Goal: Task Accomplishment & Management: Complete application form

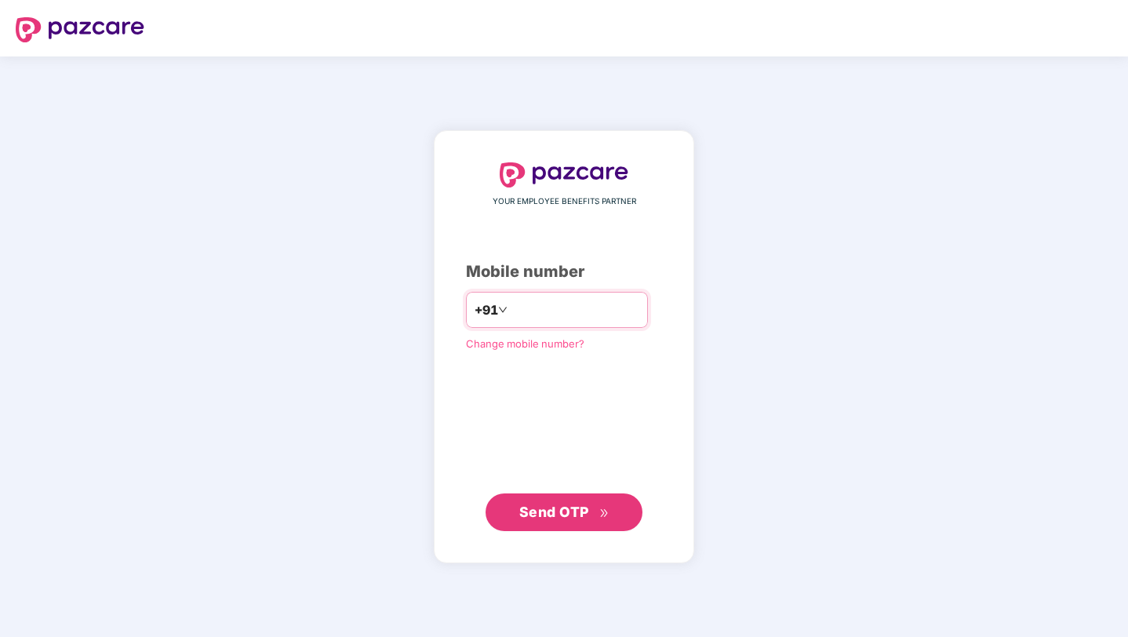
click at [524, 311] on input "number" at bounding box center [575, 309] width 129 height 25
click at [766, 96] on div "YOUR EMPLOYEE BENEFITS PARTNER Mobile number +91 Change mobile number? Send OTP" at bounding box center [564, 346] width 1128 height 580
click at [639, 315] on input "number" at bounding box center [575, 309] width 129 height 25
type input "**********"
click at [608, 514] on icon "double-right" at bounding box center [604, 513] width 10 height 10
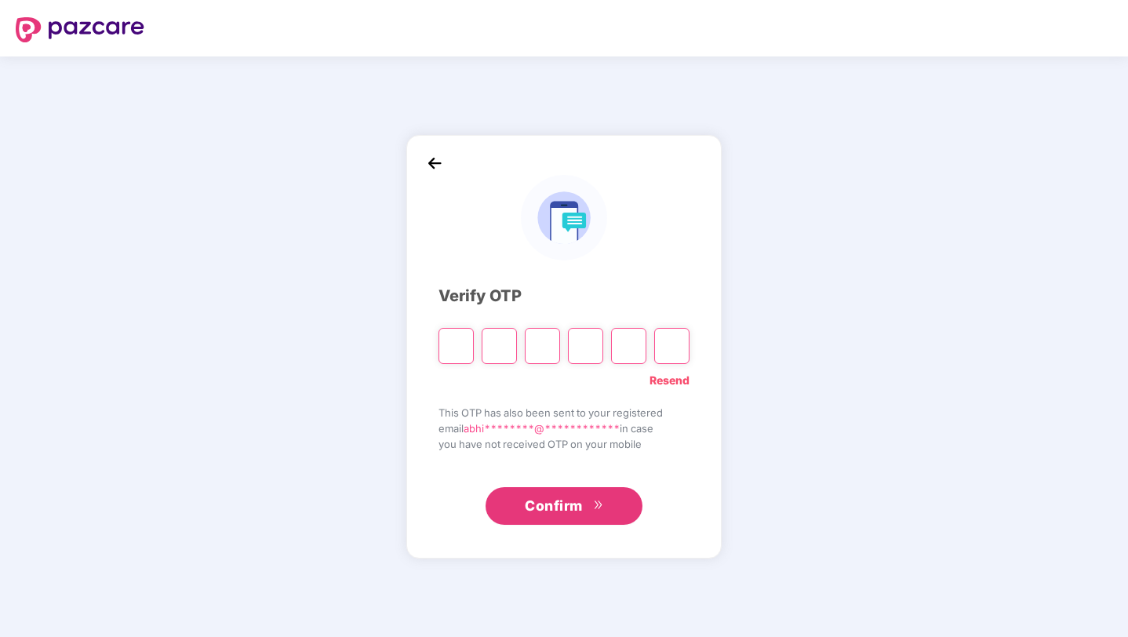
type input "*"
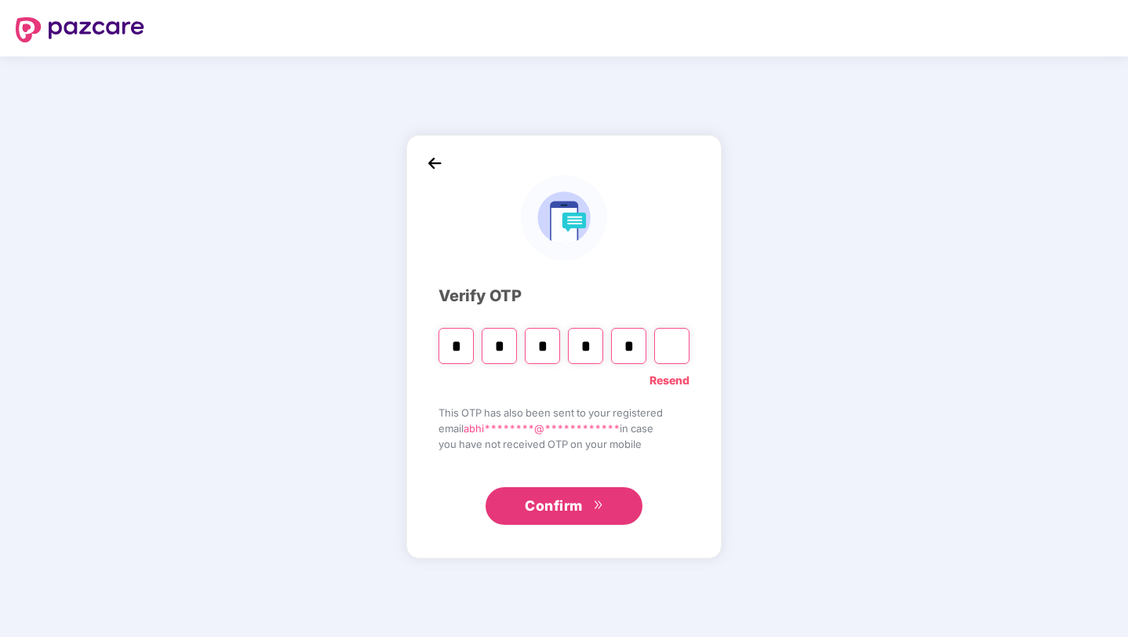
type input "*"
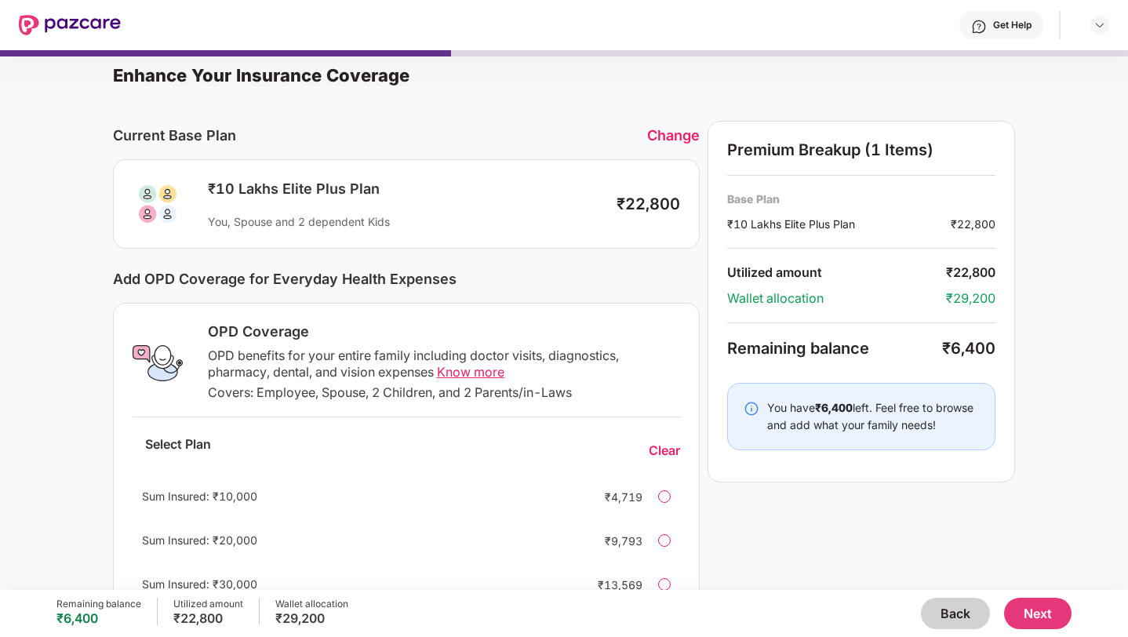
click at [682, 314] on div "OPD Coverage OPD benefits for your entire family including doctor visits, diagn…" at bounding box center [406, 466] width 587 height 326
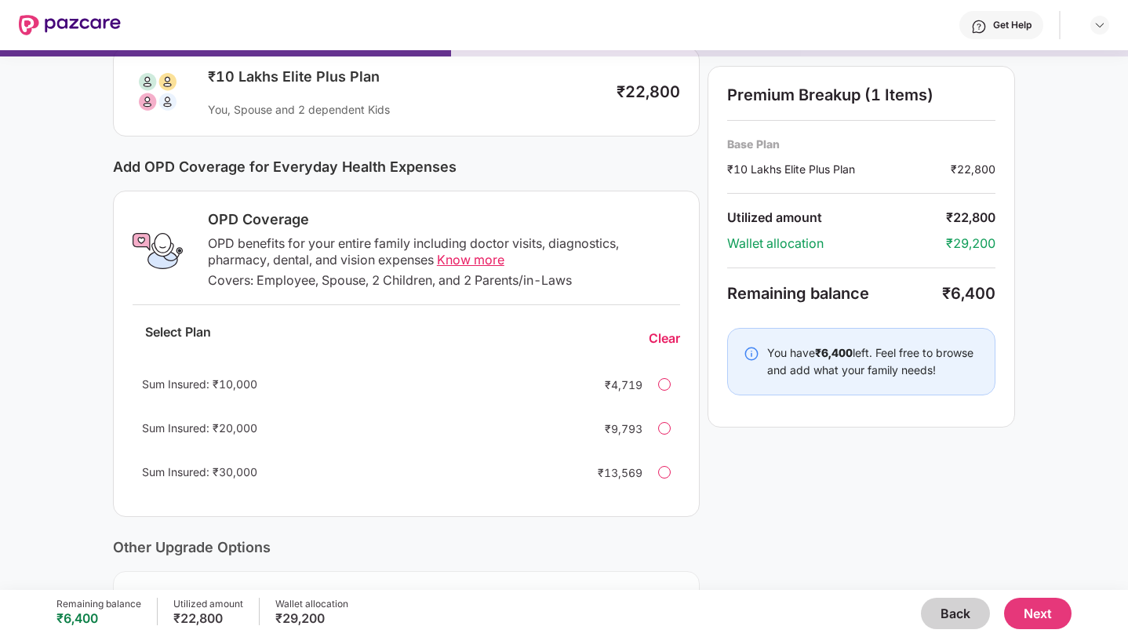
scroll to position [153, 0]
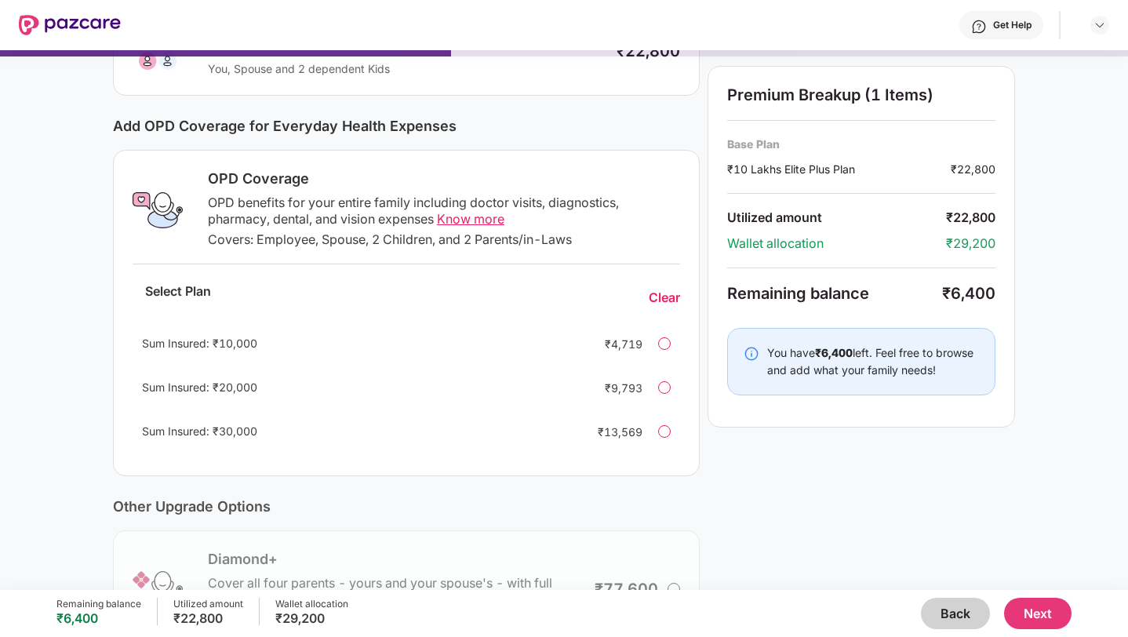
click at [661, 430] on div at bounding box center [664, 431] width 13 height 13
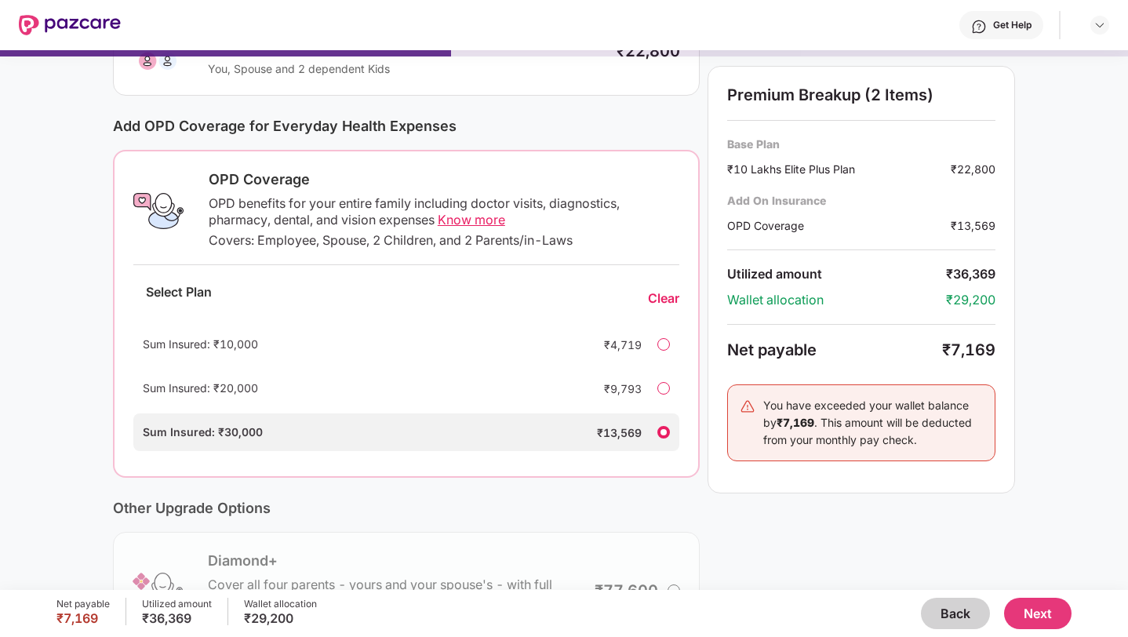
scroll to position [0, 0]
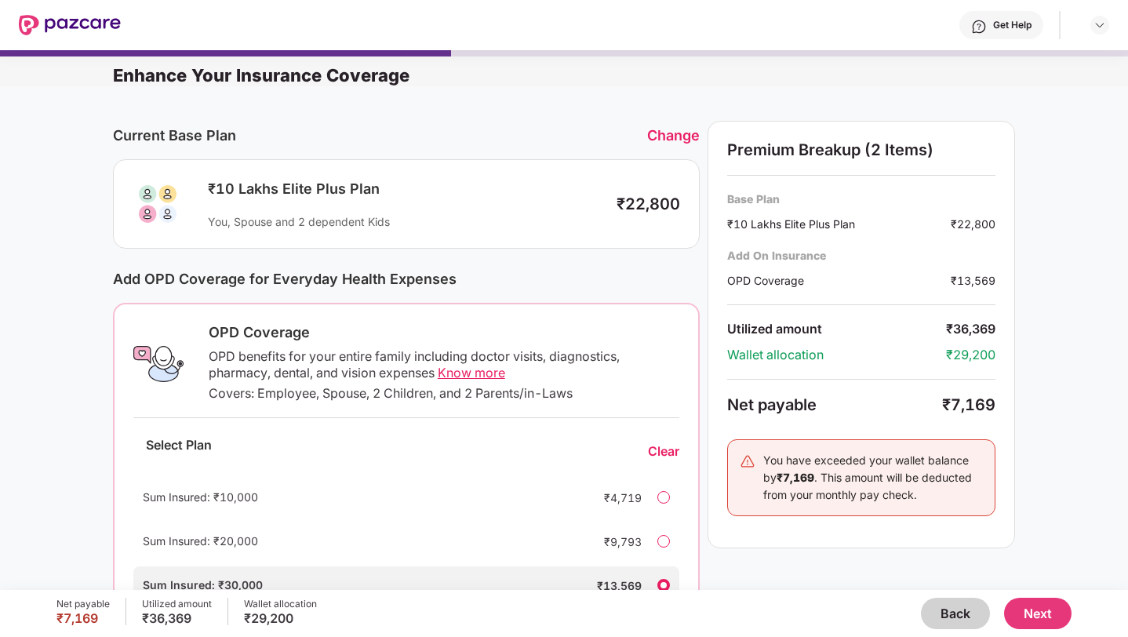
click at [653, 132] on div "Change" at bounding box center [673, 135] width 53 height 16
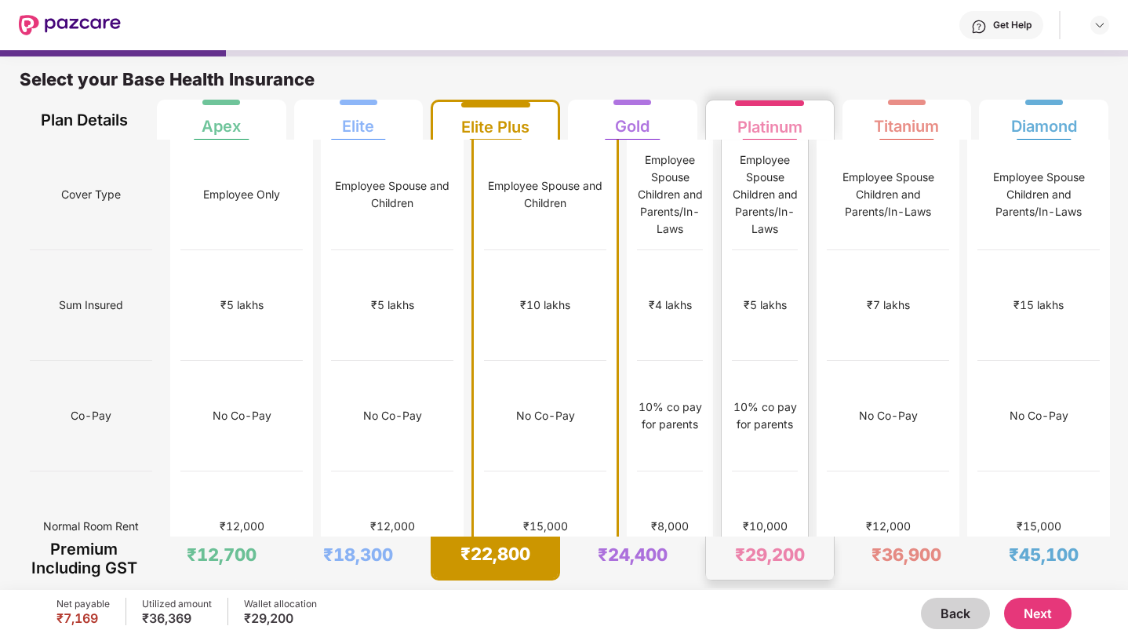
click at [761, 147] on div "Employee Spouse Children and Parents/In-Laws" at bounding box center [765, 195] width 66 height 111
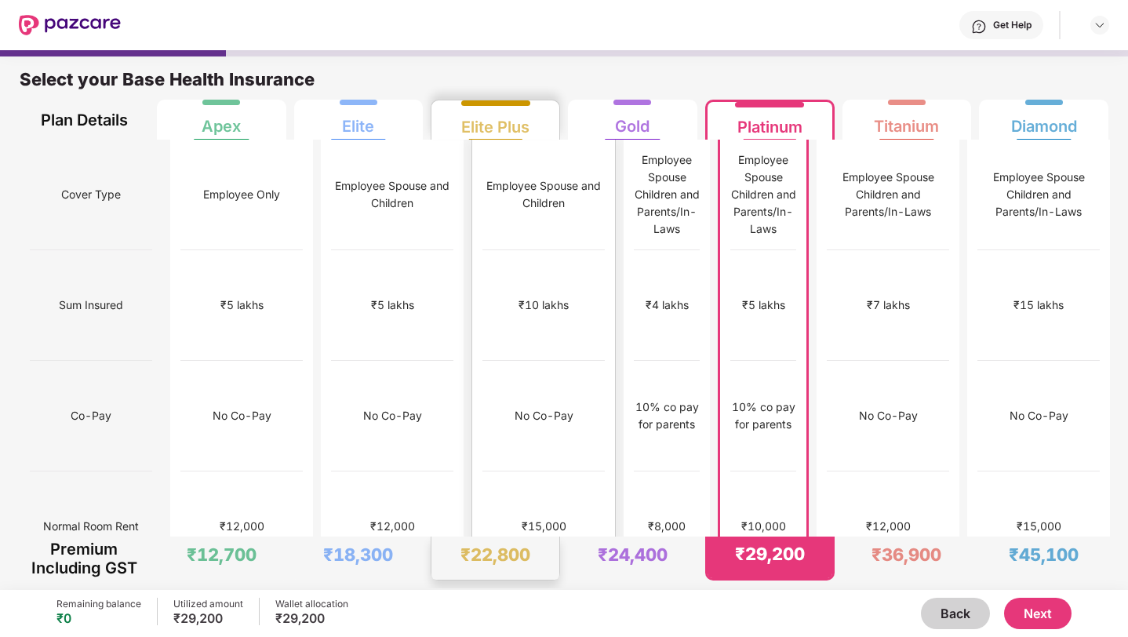
click at [482, 471] on div "₹15,000" at bounding box center [543, 526] width 122 height 111
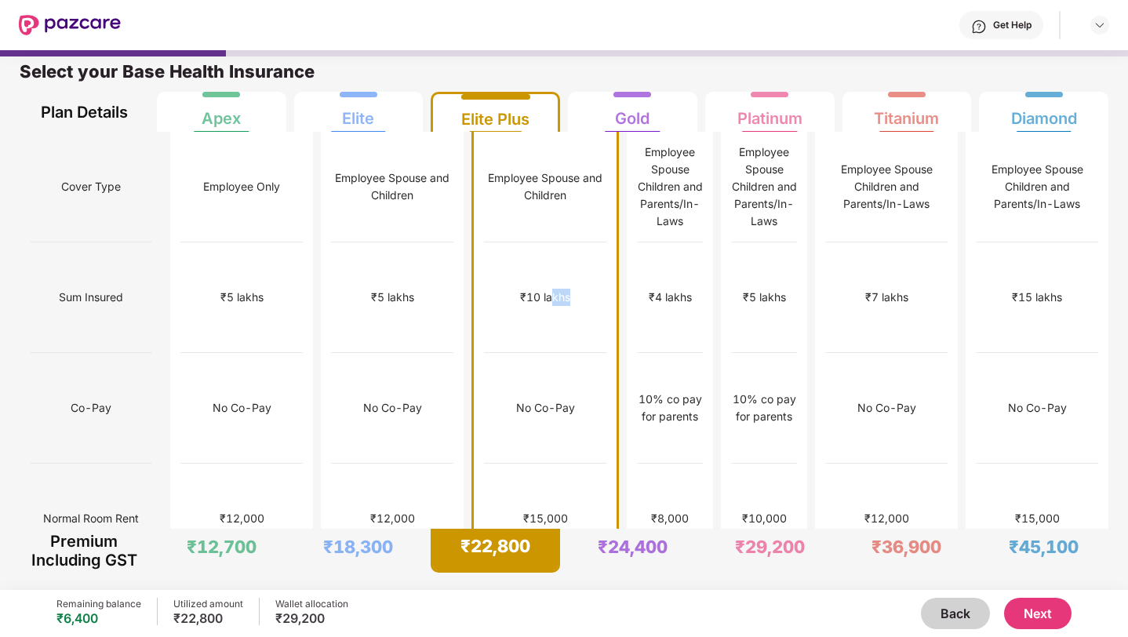
drag, startPoint x: 525, startPoint y: 252, endPoint x: 499, endPoint y: 250, distance: 25.9
click at [499, 250] on div "₹10 lakhs" at bounding box center [545, 297] width 122 height 111
click at [945, 178] on div "Employee Spouse Children and Parents/In-Laws" at bounding box center [887, 187] width 122 height 52
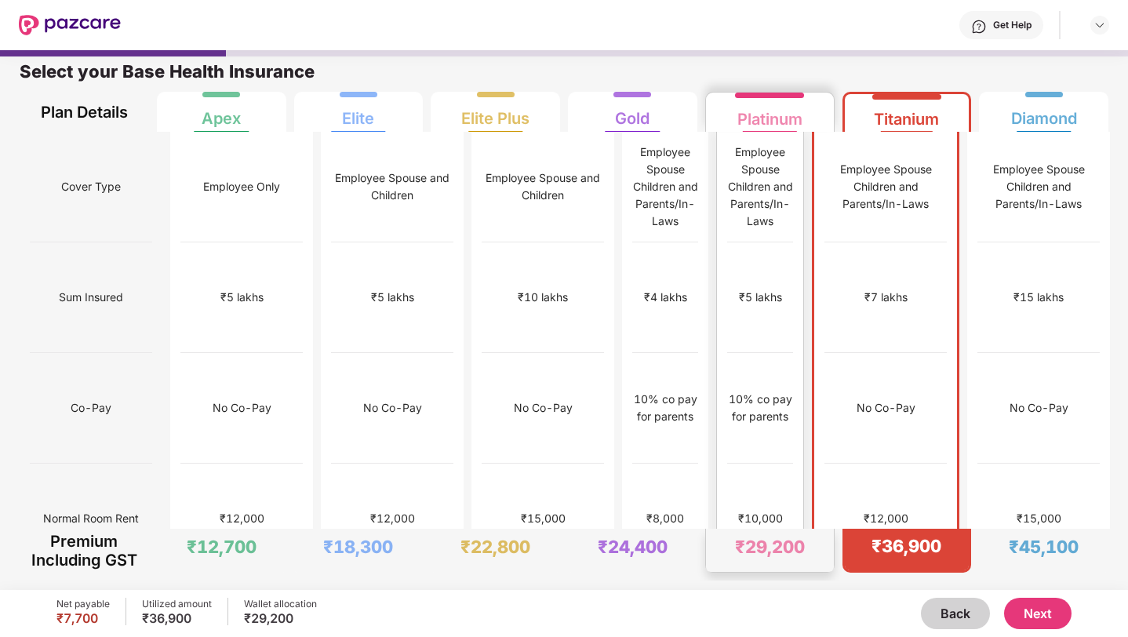
click at [745, 242] on div "₹5 lakhs" at bounding box center [760, 297] width 66 height 111
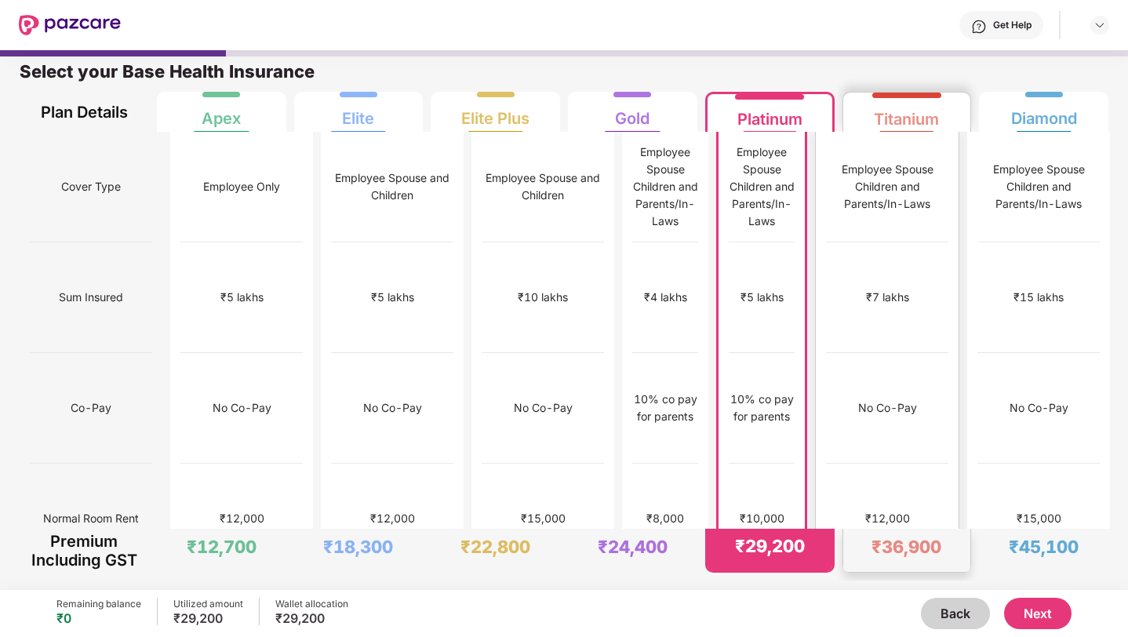
click at [909, 289] on div "₹7 lakhs" at bounding box center [887, 297] width 43 height 17
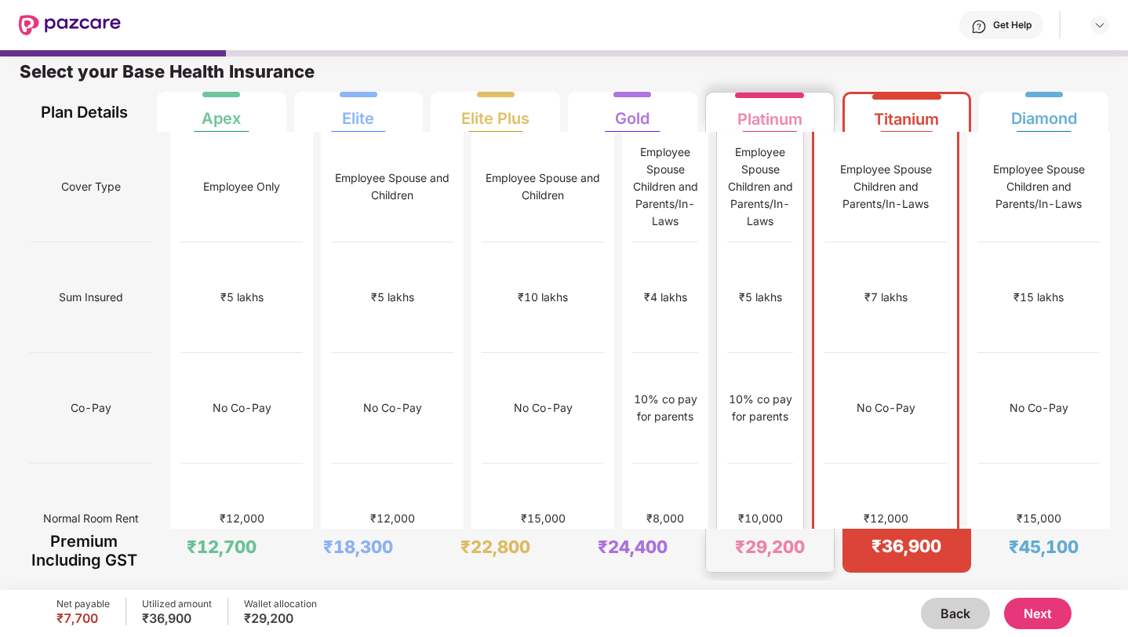
click at [747, 122] on div "Platinum" at bounding box center [769, 112] width 65 height 31
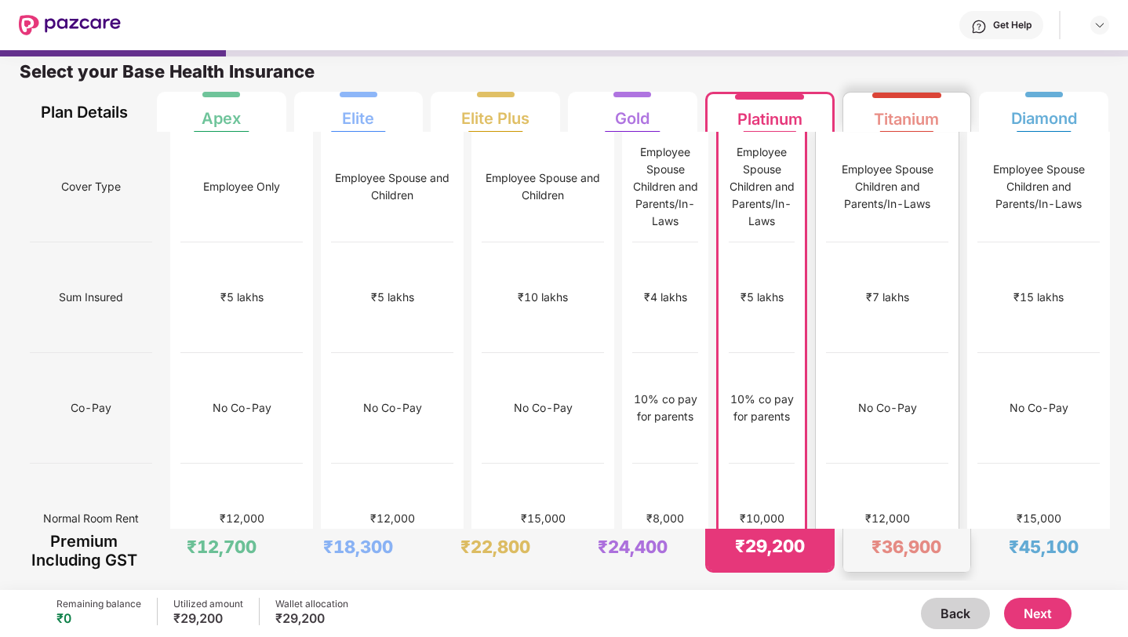
click at [867, 269] on div "₹7 lakhs" at bounding box center [887, 297] width 122 height 111
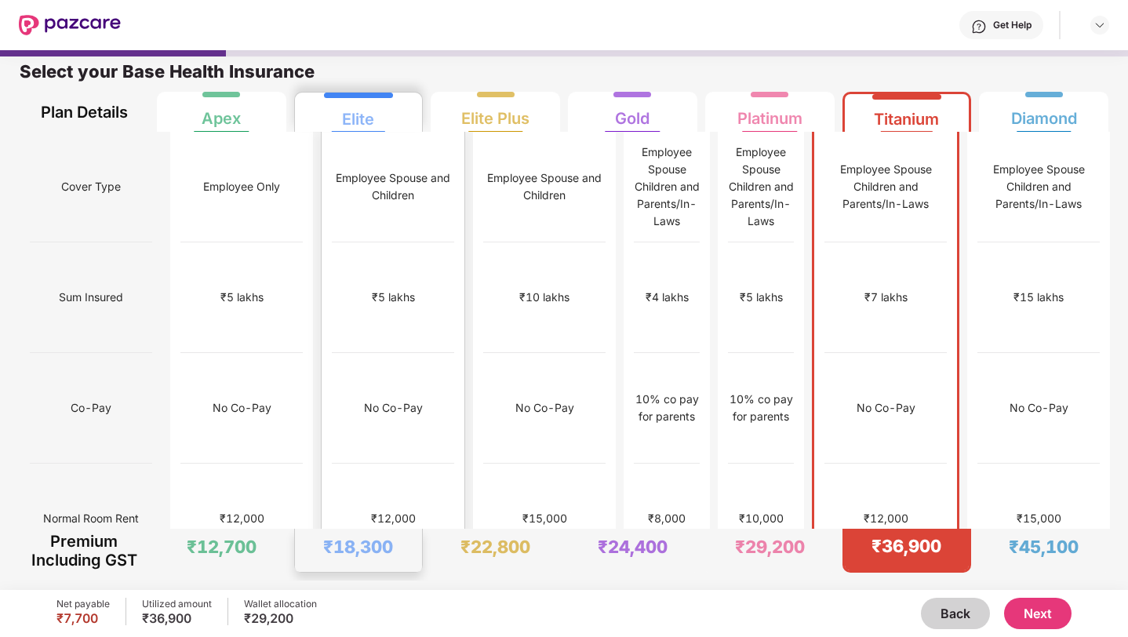
click at [363, 261] on div "₹5 lakhs" at bounding box center [393, 297] width 122 height 111
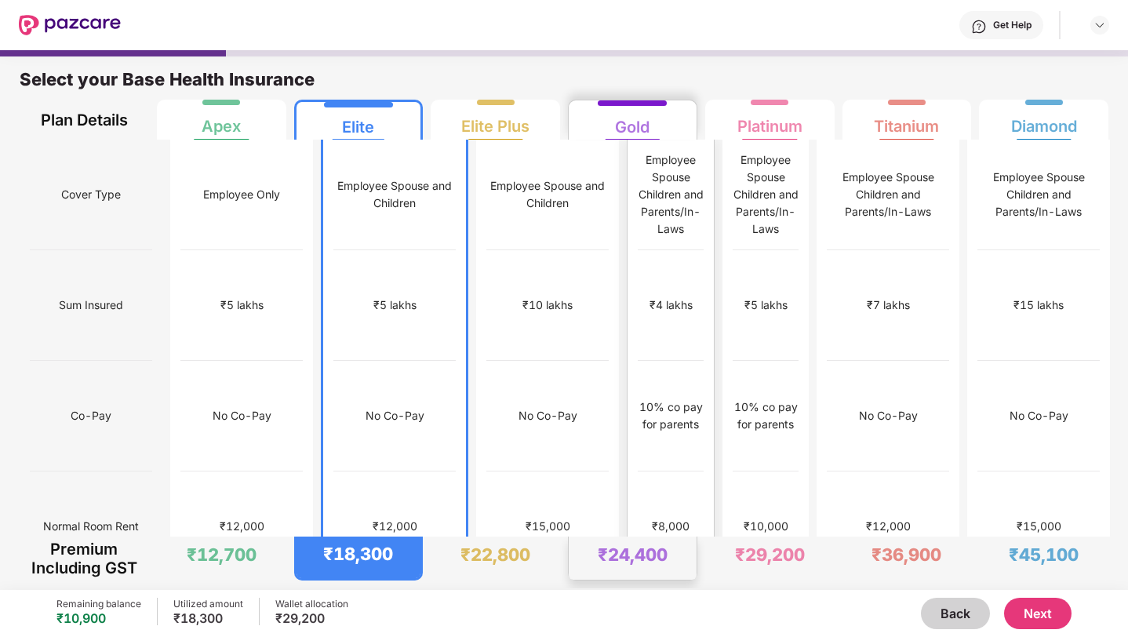
click at [638, 296] on div "₹4 lakhs" at bounding box center [671, 305] width 66 height 111
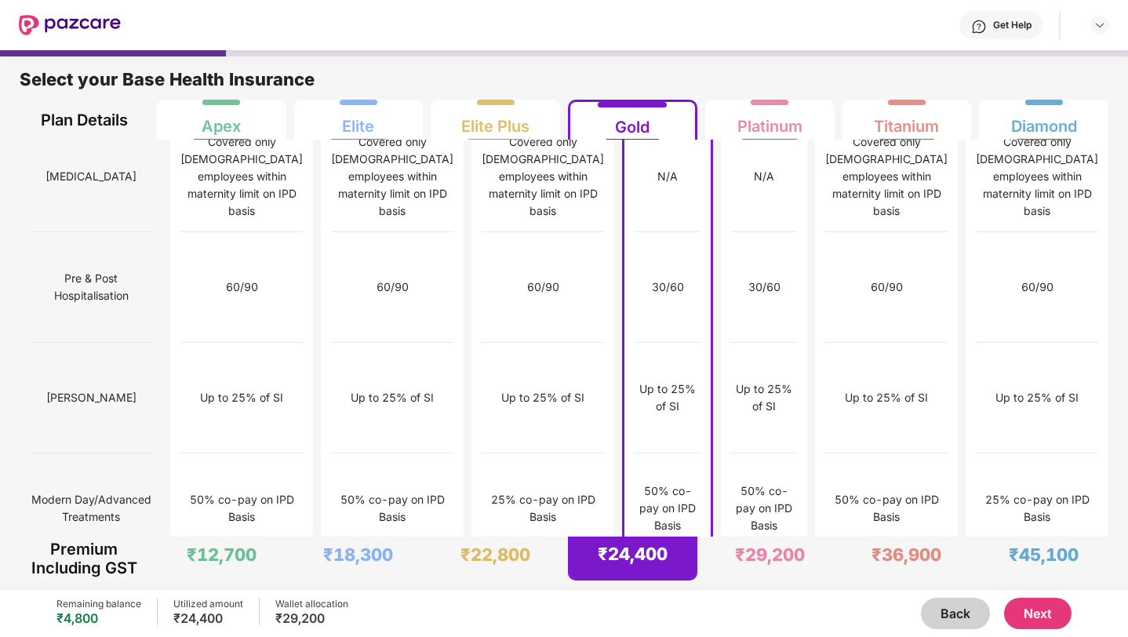
scroll to position [1590, 0]
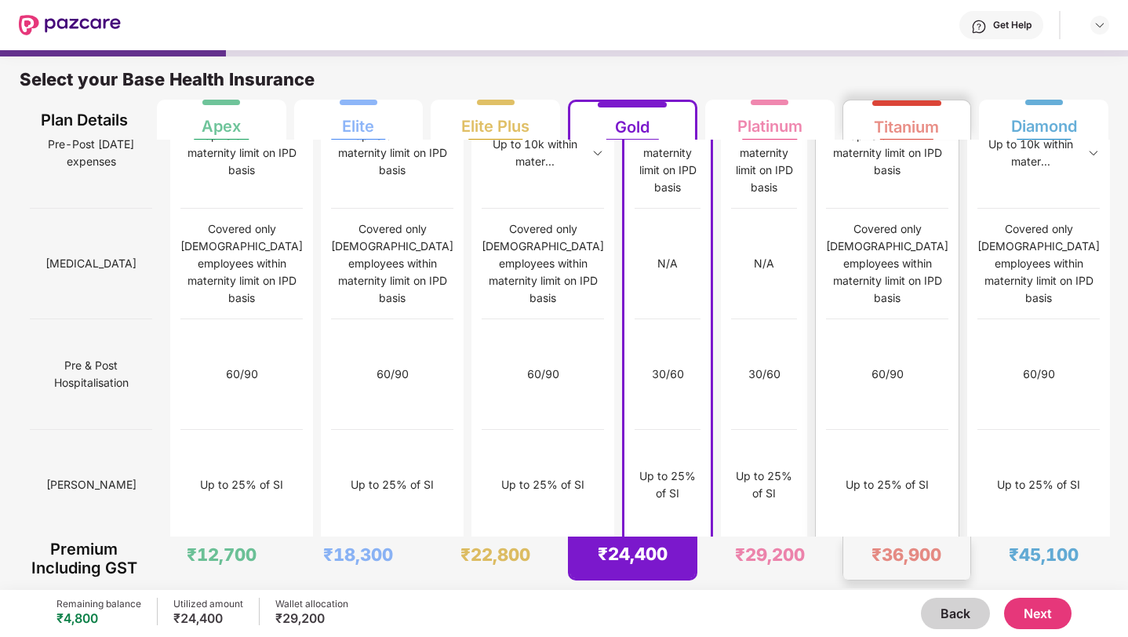
click at [887, 476] on div "Up to 25% of SI" at bounding box center [886, 484] width 83 height 17
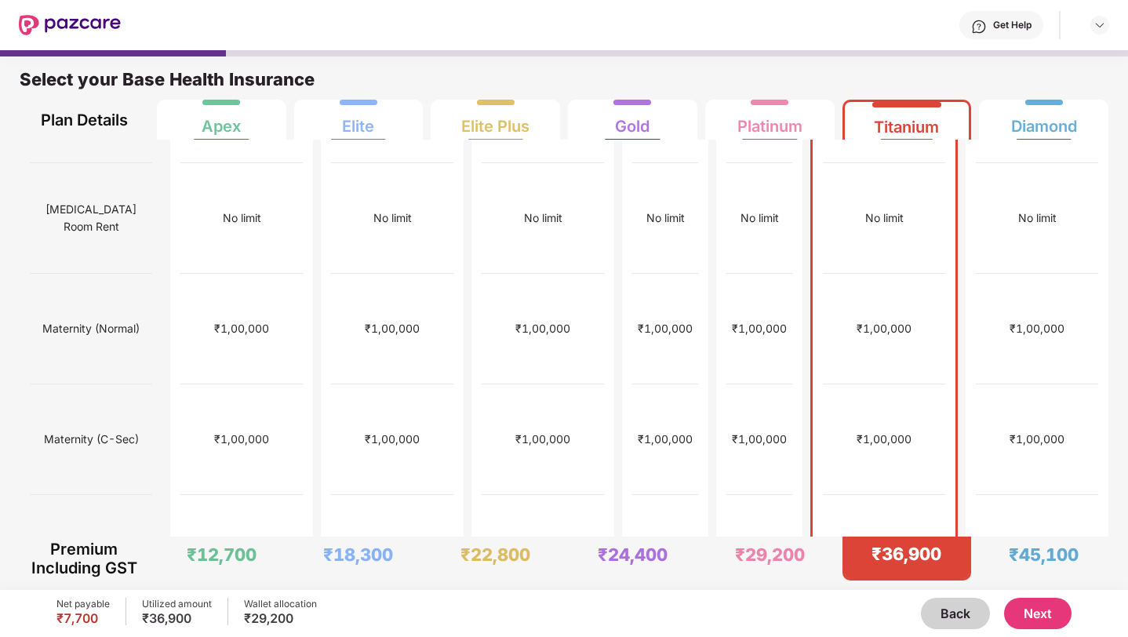
scroll to position [0, 0]
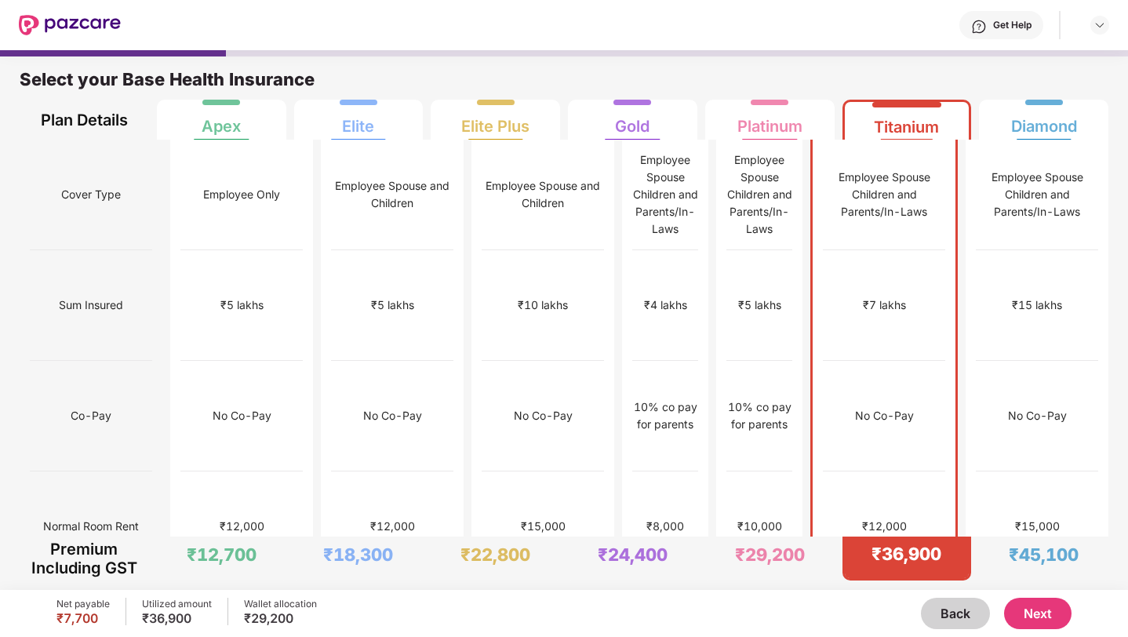
click at [1016, 610] on button "Next" at bounding box center [1037, 613] width 67 height 31
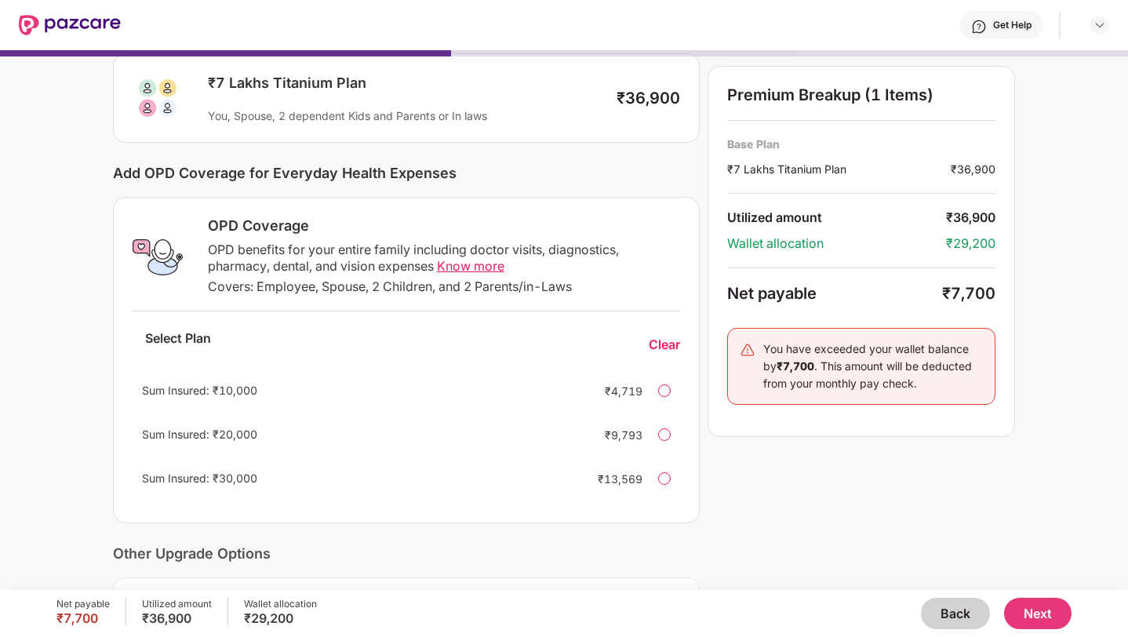
scroll to position [148, 0]
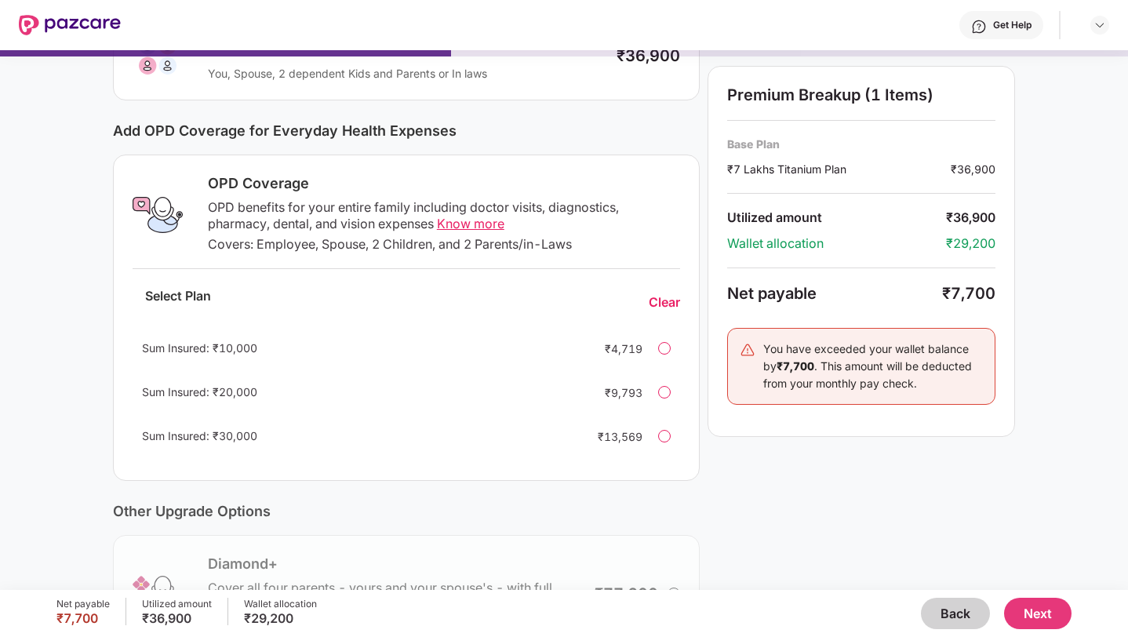
click at [659, 435] on div at bounding box center [664, 436] width 13 height 13
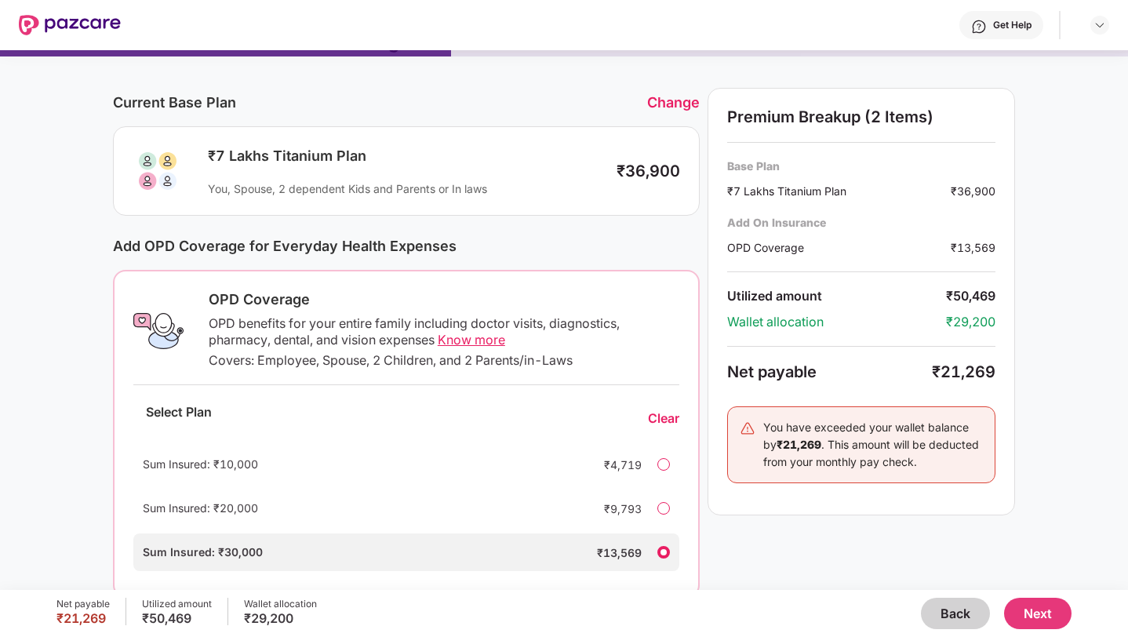
scroll to position [0, 0]
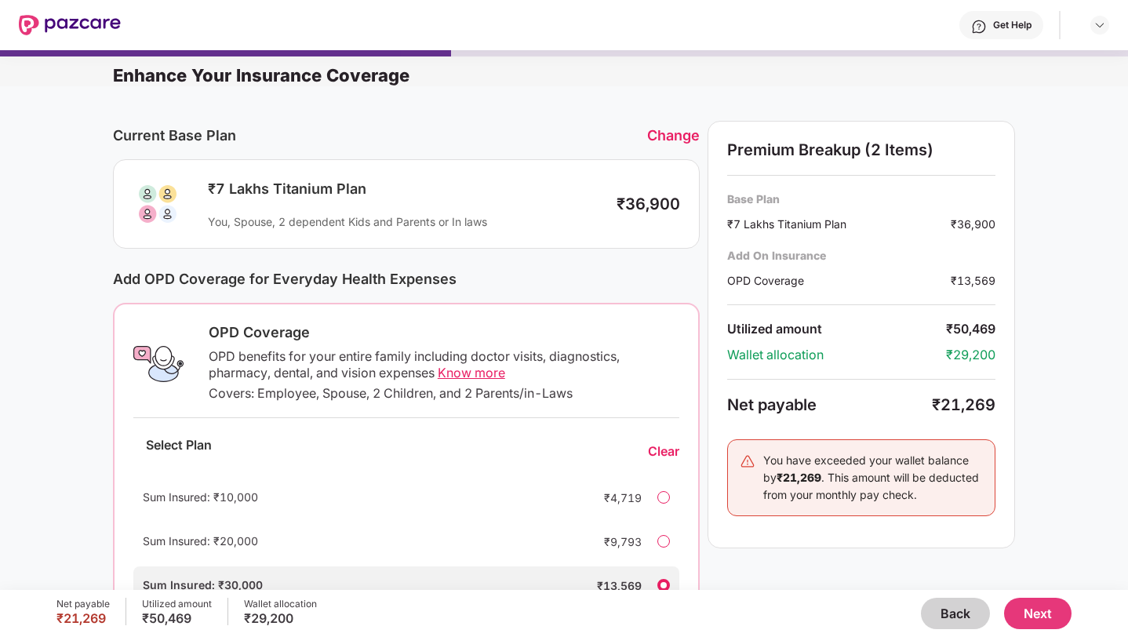
click at [652, 134] on div "Change" at bounding box center [673, 135] width 53 height 16
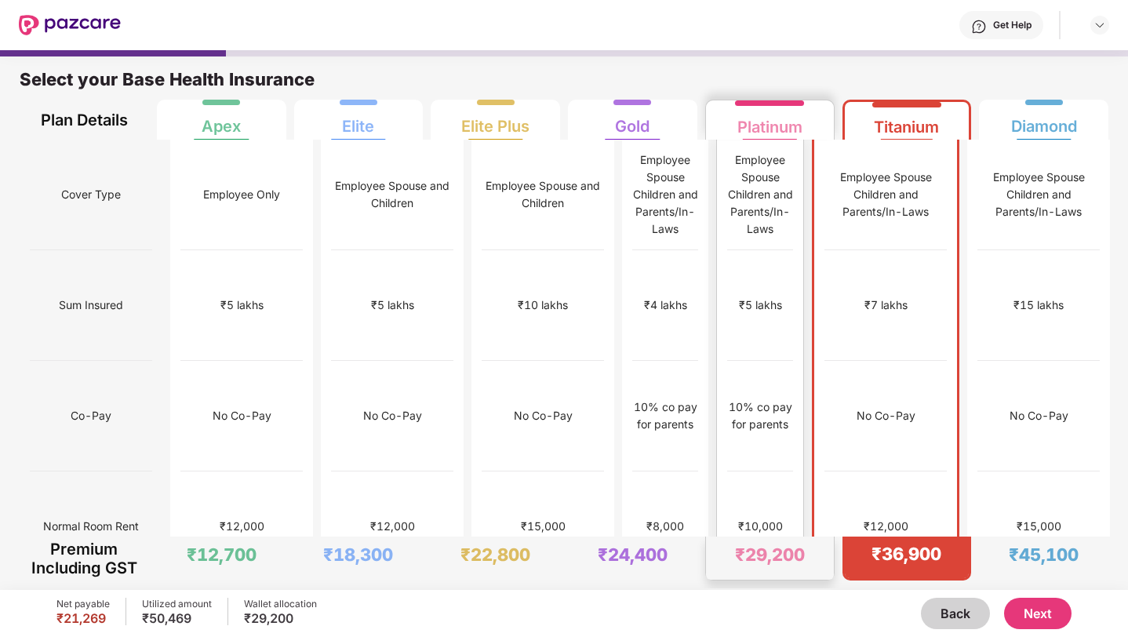
click at [743, 552] on div "₹29,200" at bounding box center [770, 554] width 70 height 22
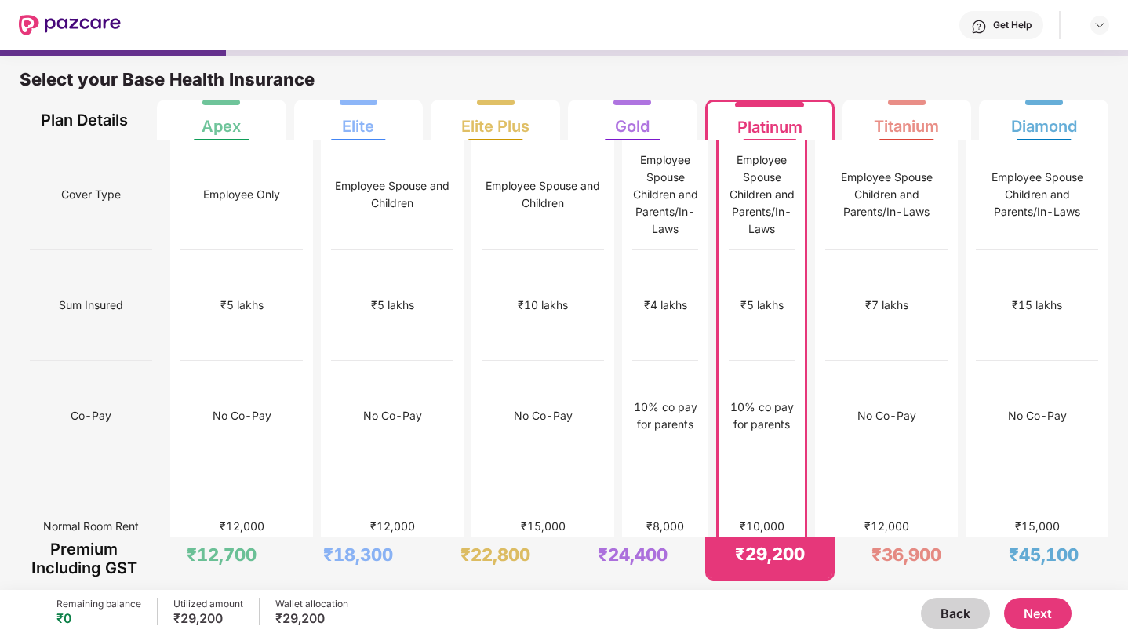
click at [1023, 613] on button "Next" at bounding box center [1037, 613] width 67 height 31
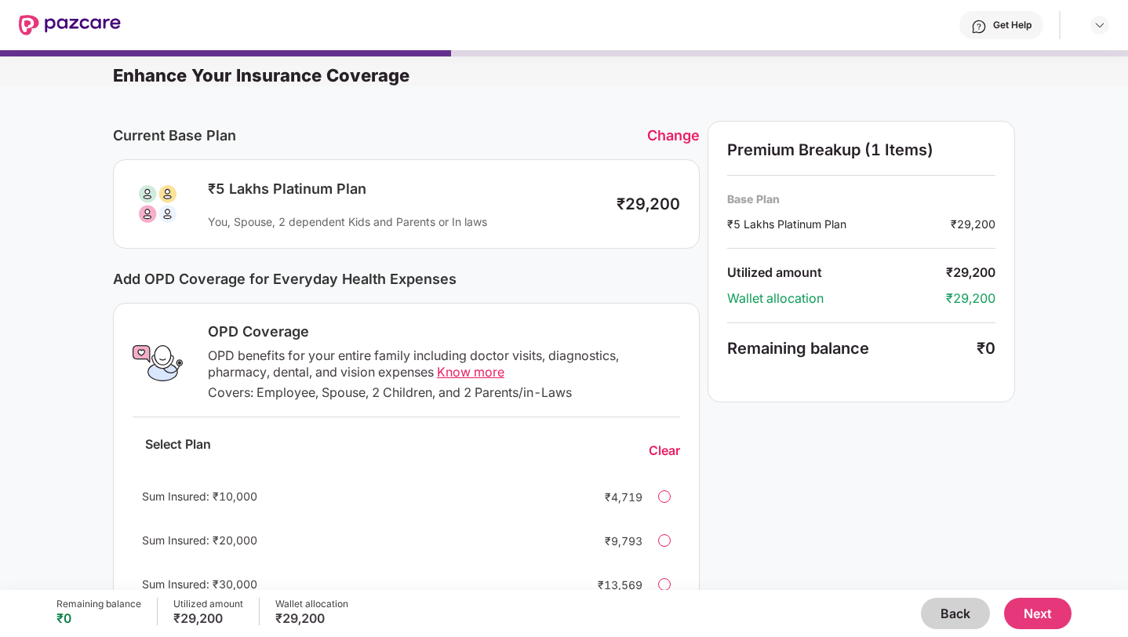
scroll to position [122, 0]
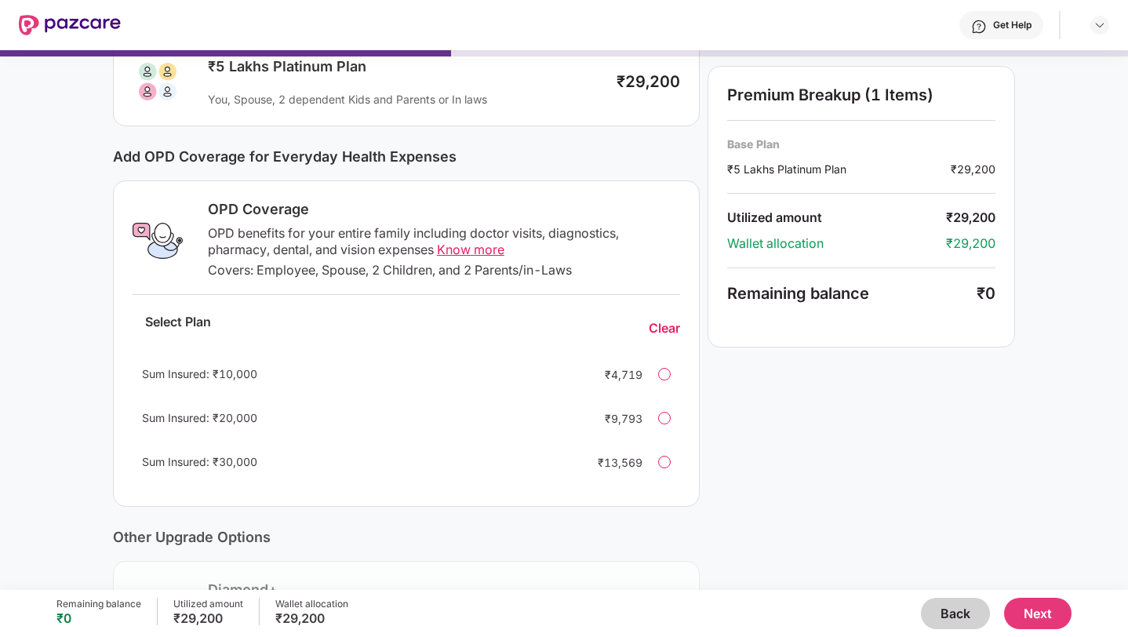
click at [664, 460] on div at bounding box center [664, 462] width 13 height 13
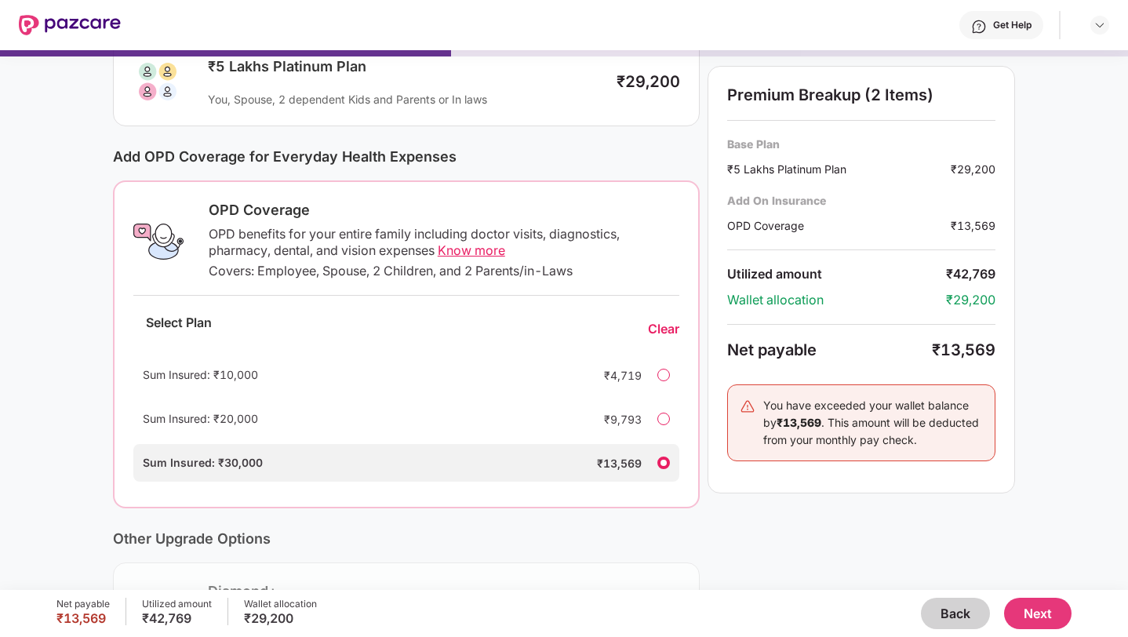
scroll to position [343, 0]
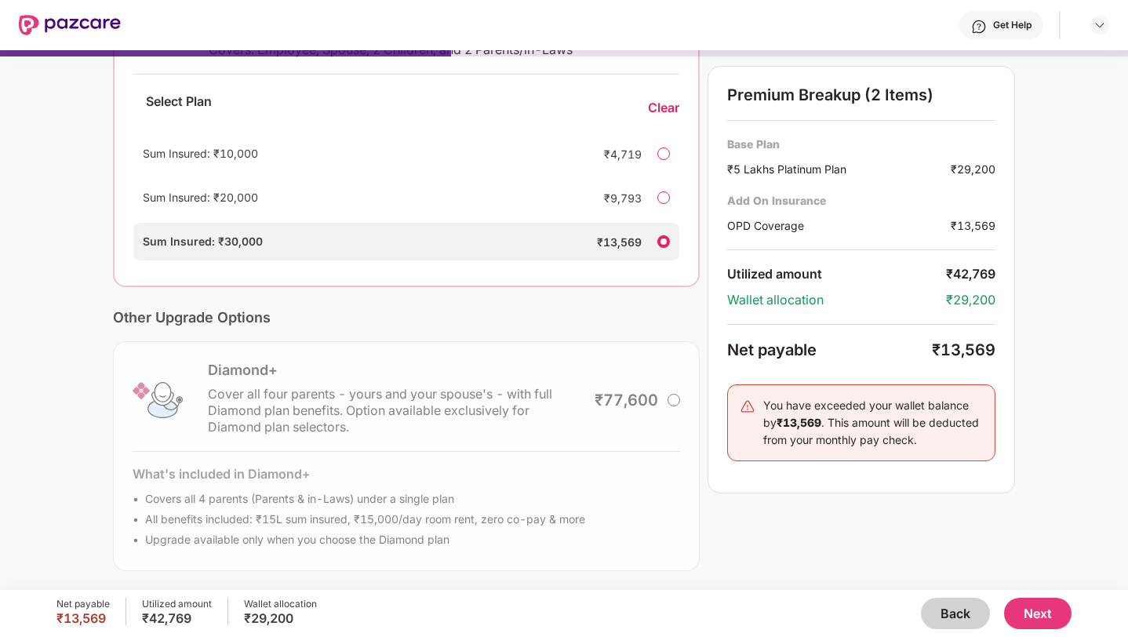
click at [948, 609] on button "Back" at bounding box center [955, 613] width 69 height 31
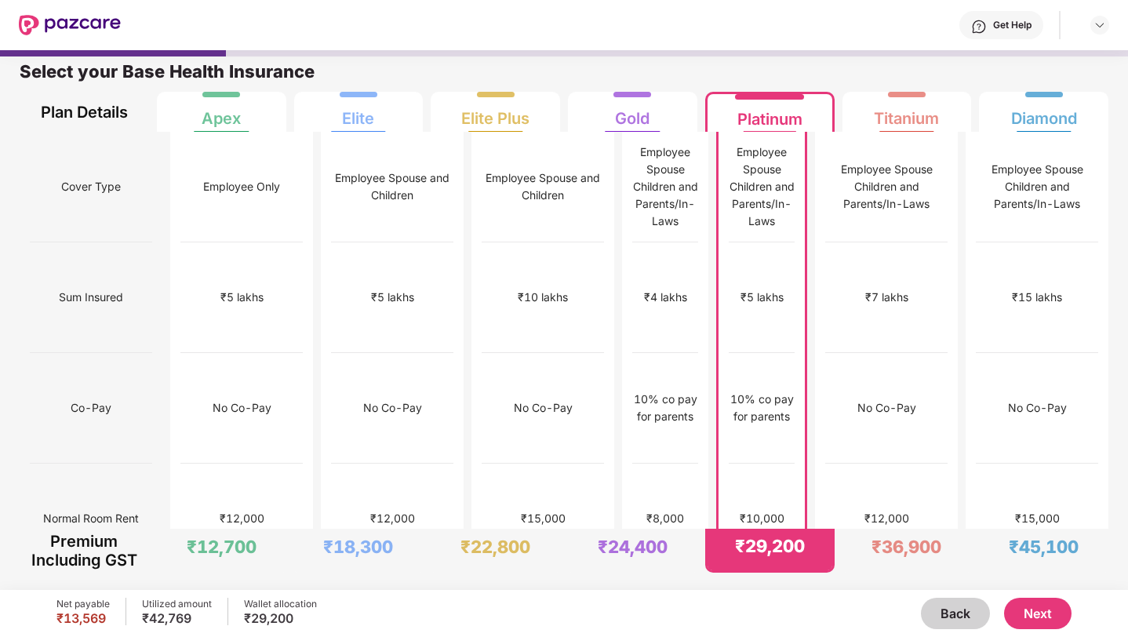
scroll to position [8, 0]
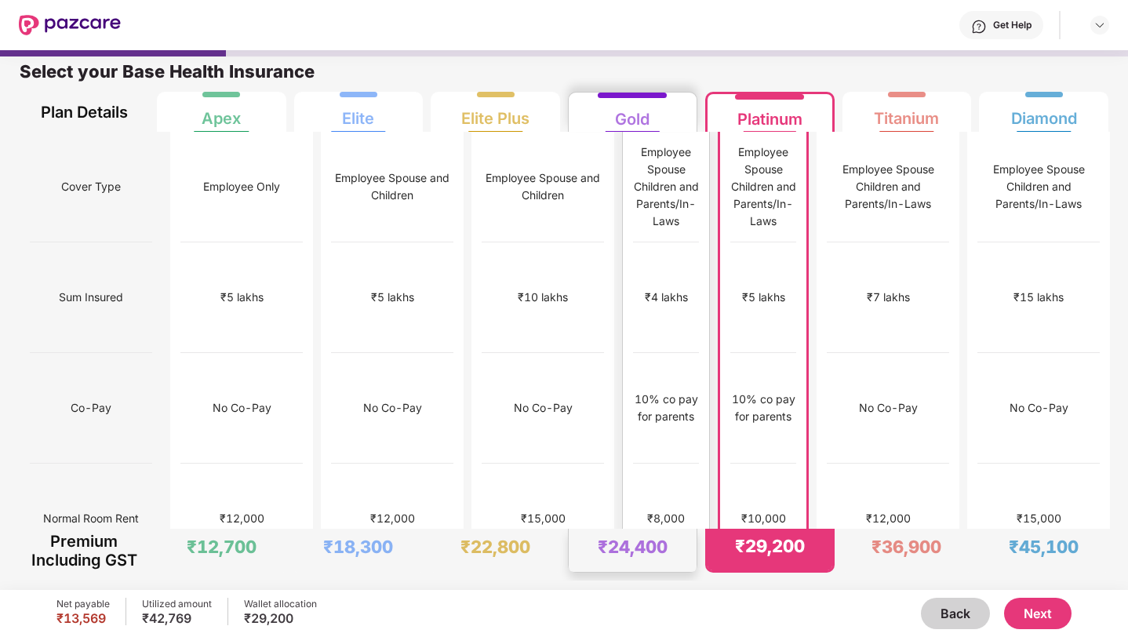
click at [633, 271] on div "₹4 lakhs" at bounding box center [666, 297] width 66 height 111
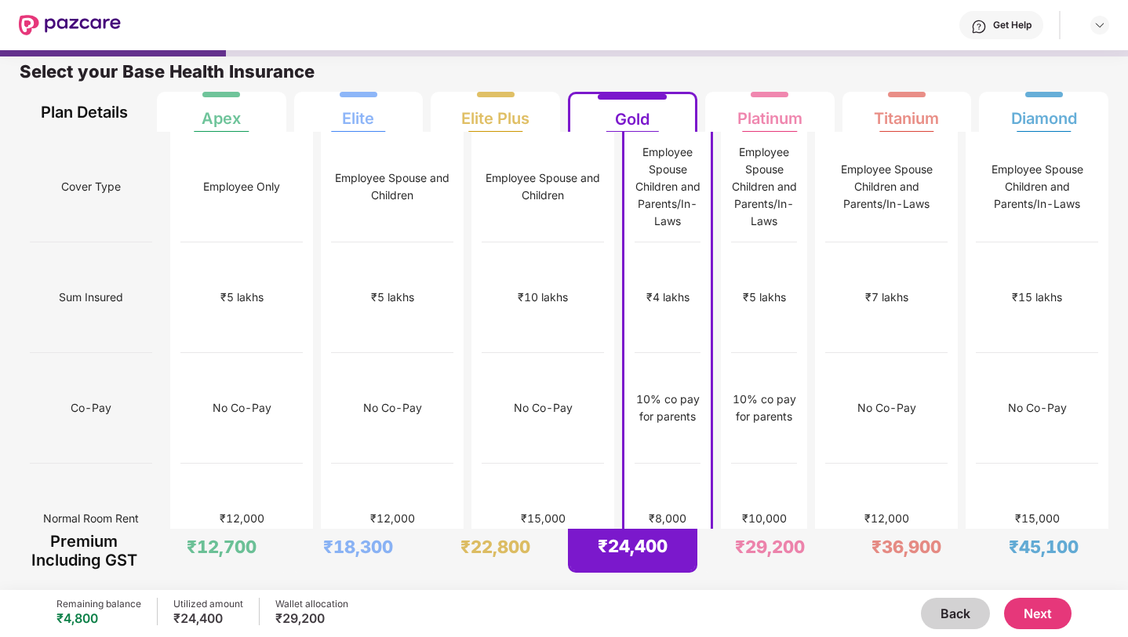
click at [1014, 609] on button "Next" at bounding box center [1037, 613] width 67 height 31
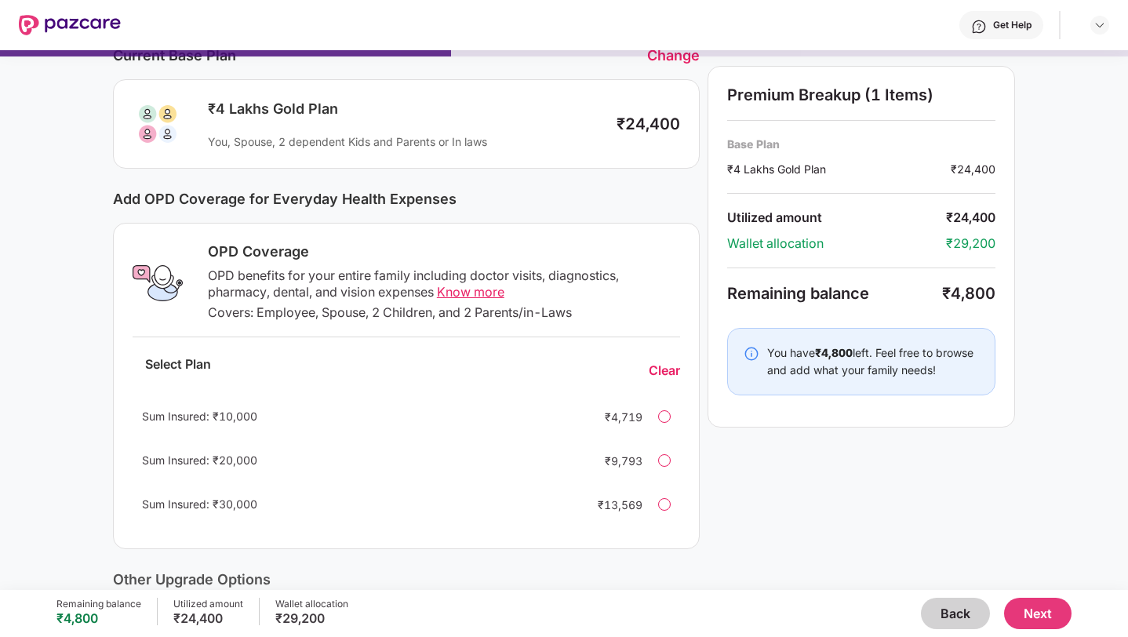
scroll to position [165, 0]
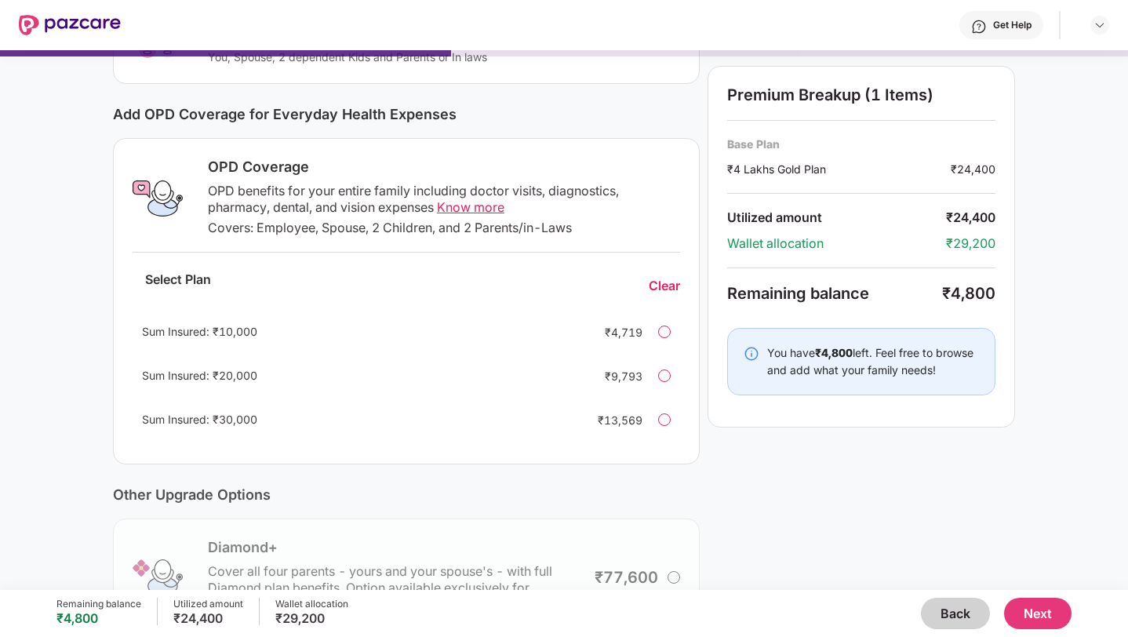
click at [663, 416] on div at bounding box center [664, 419] width 13 height 13
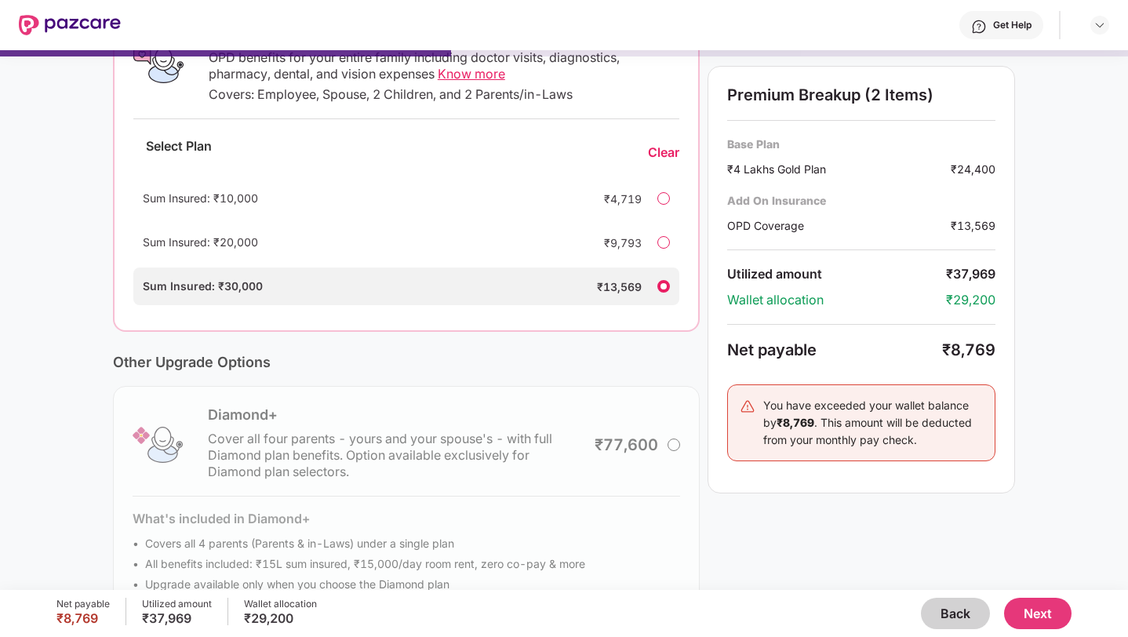
scroll to position [343, 0]
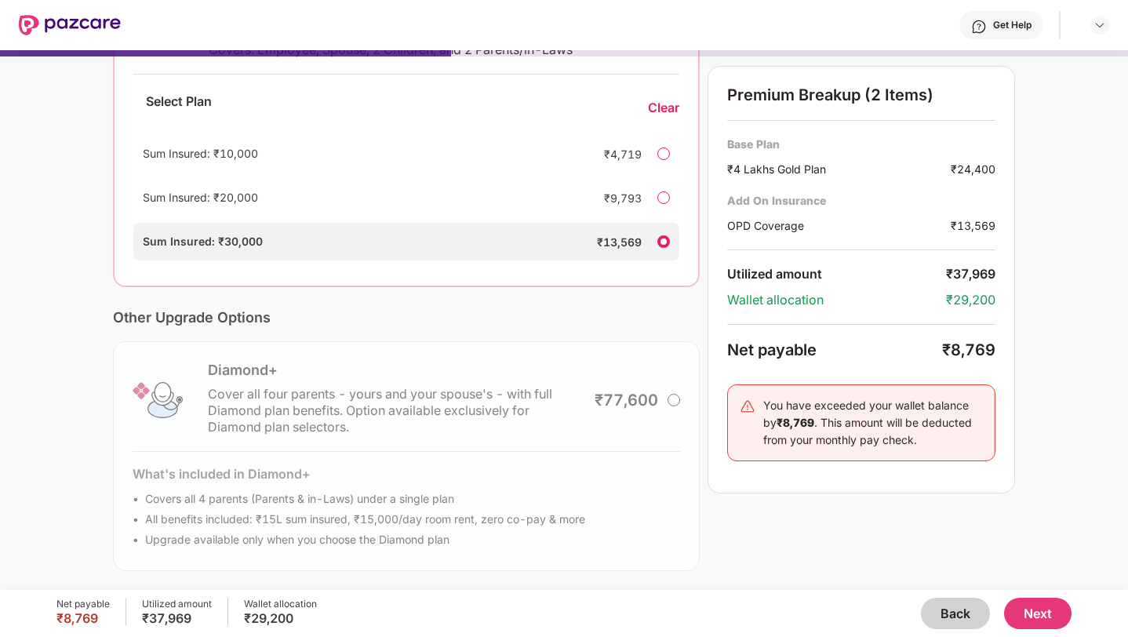
click at [667, 404] on div "Diamond+ Cover all four parents - yours and your spouse's - with full Diamond p…" at bounding box center [406, 456] width 587 height 230
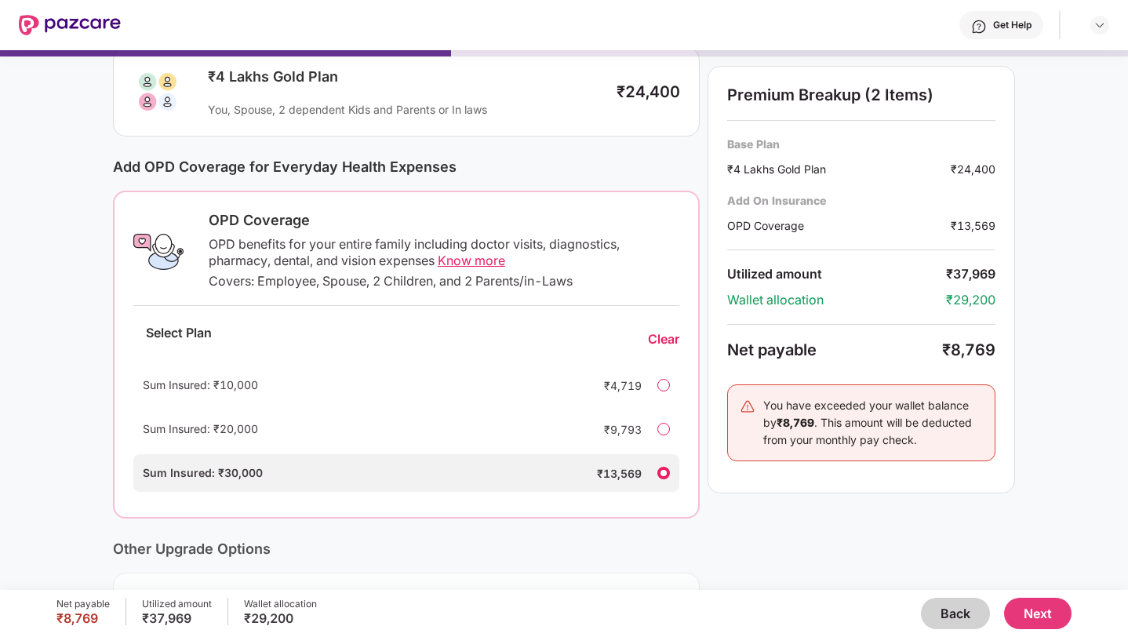
scroll to position [0, 0]
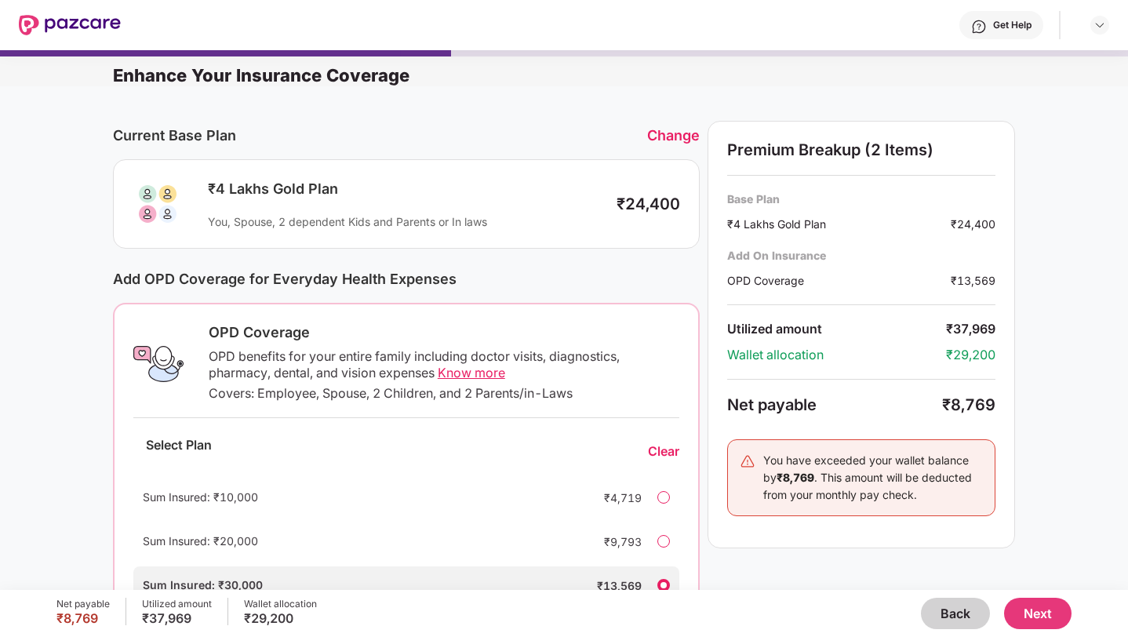
click at [654, 132] on div "Change" at bounding box center [673, 135] width 53 height 16
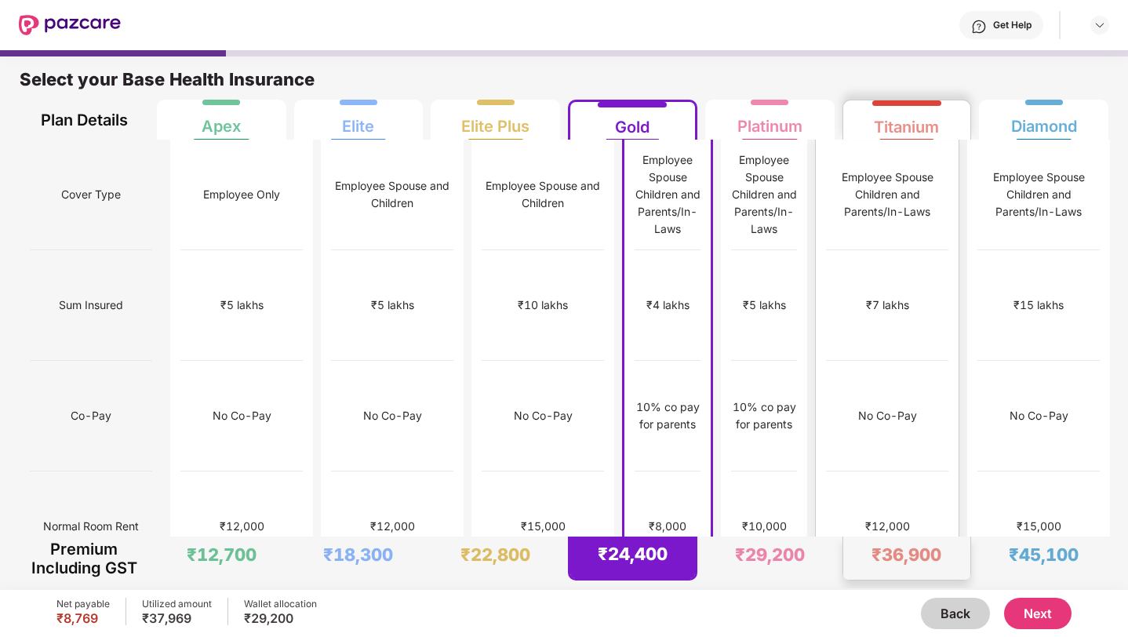
click at [948, 252] on div "₹7 lakhs" at bounding box center [887, 305] width 122 height 111
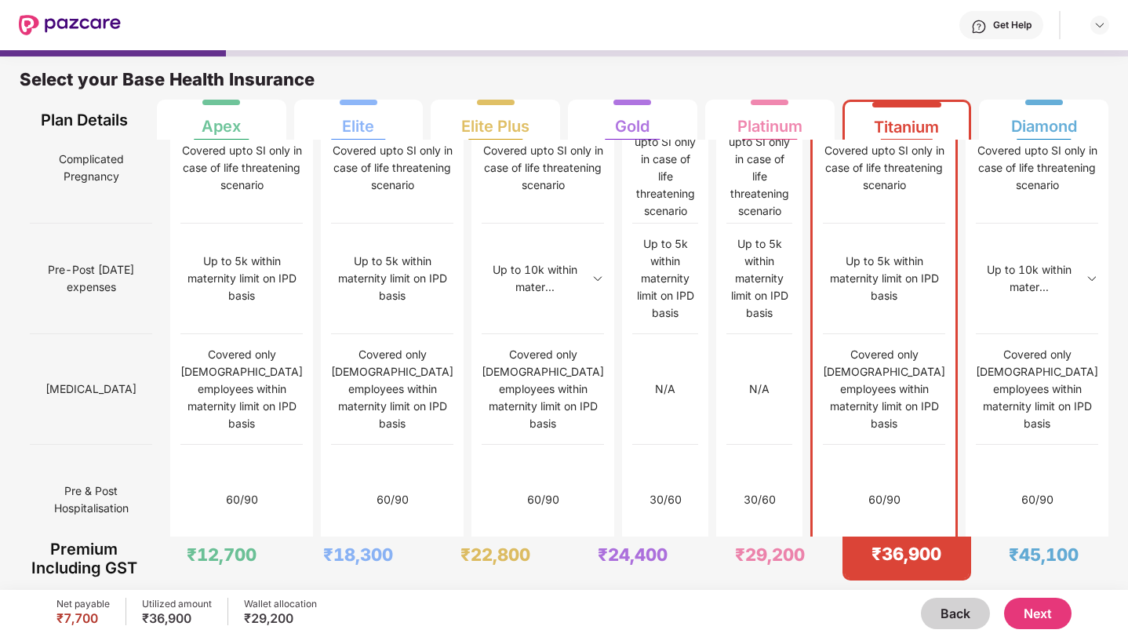
scroll to position [1505, 0]
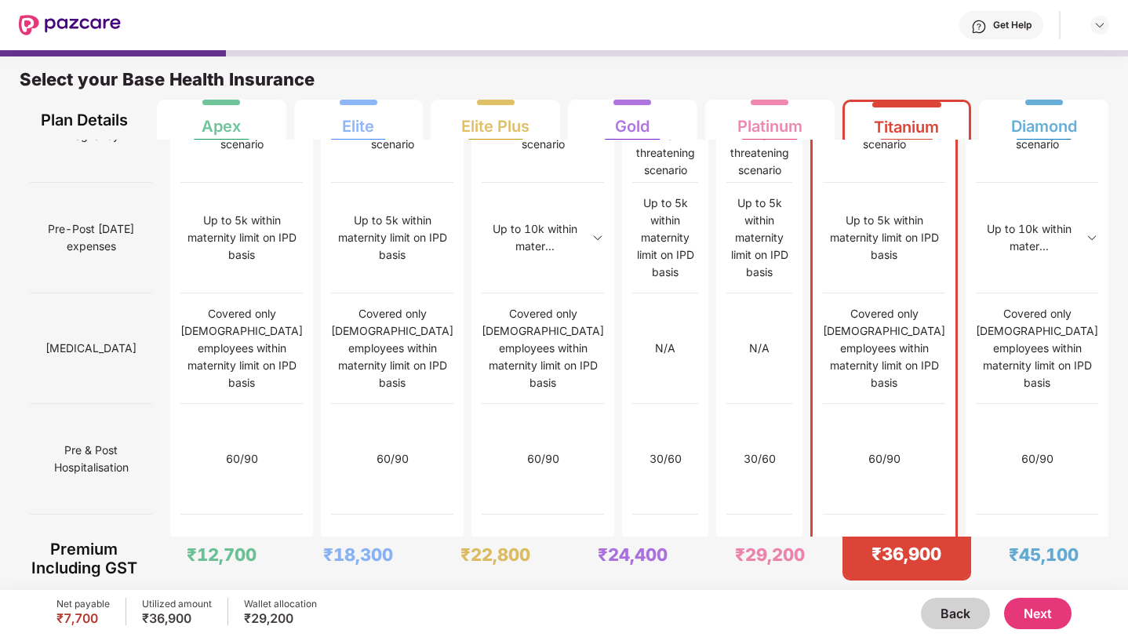
click at [1022, 616] on button "Next" at bounding box center [1037, 613] width 67 height 31
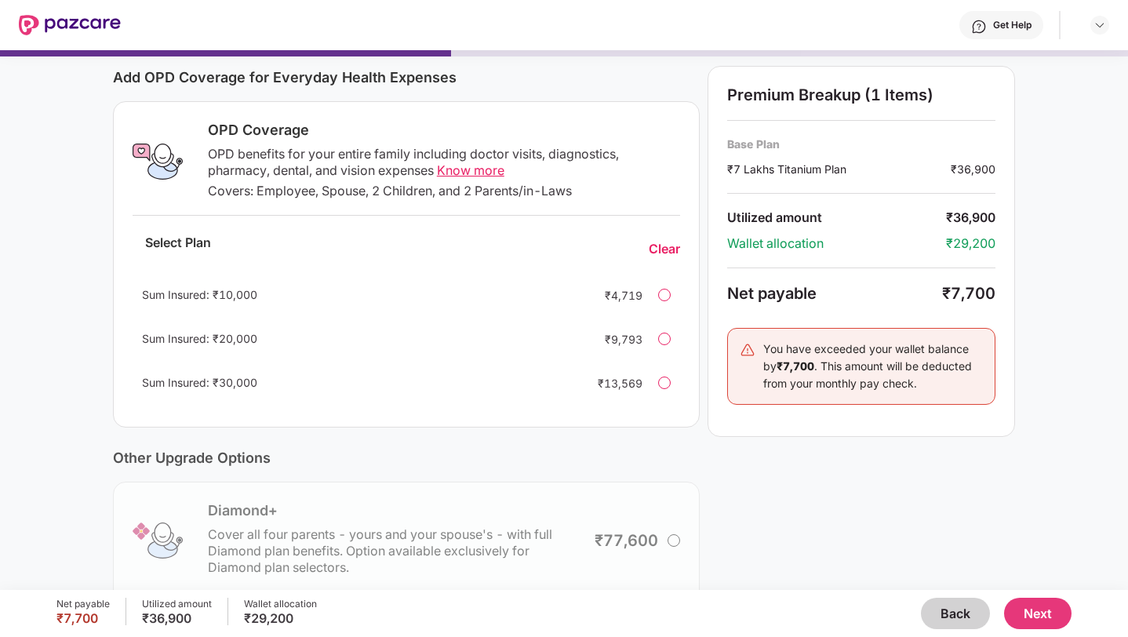
scroll to position [240, 0]
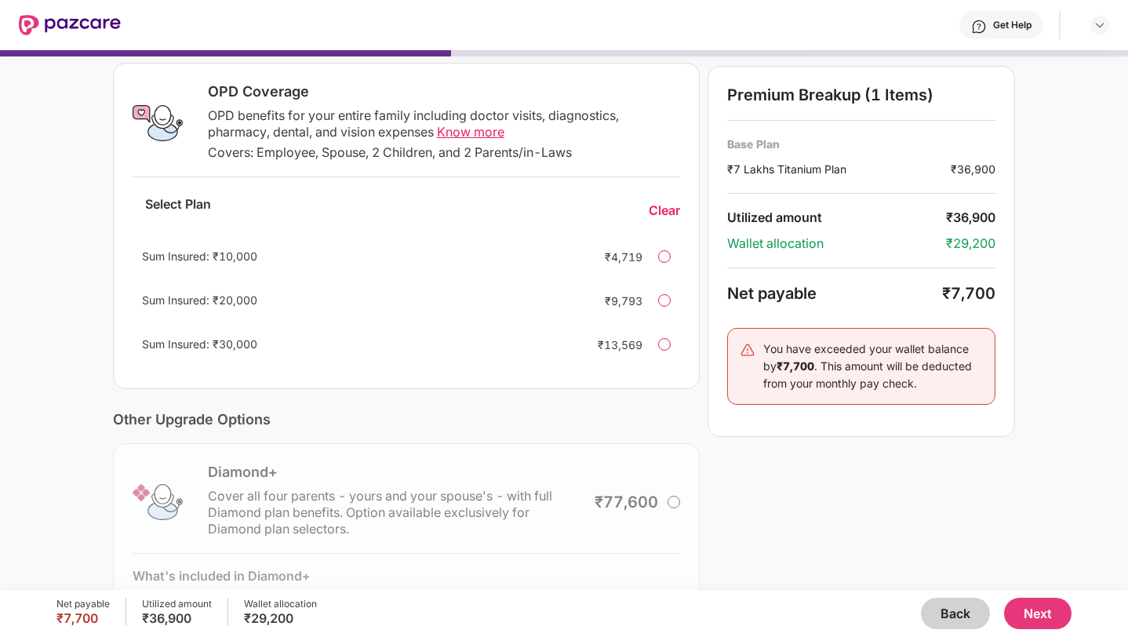
click at [664, 346] on div at bounding box center [664, 344] width 13 height 13
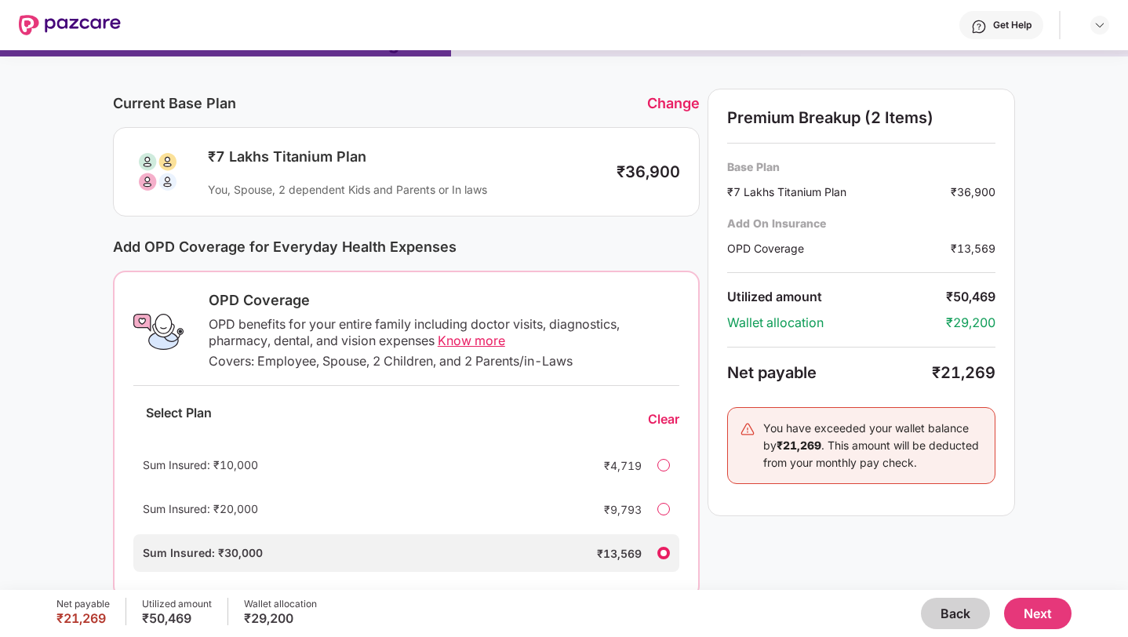
scroll to position [343, 0]
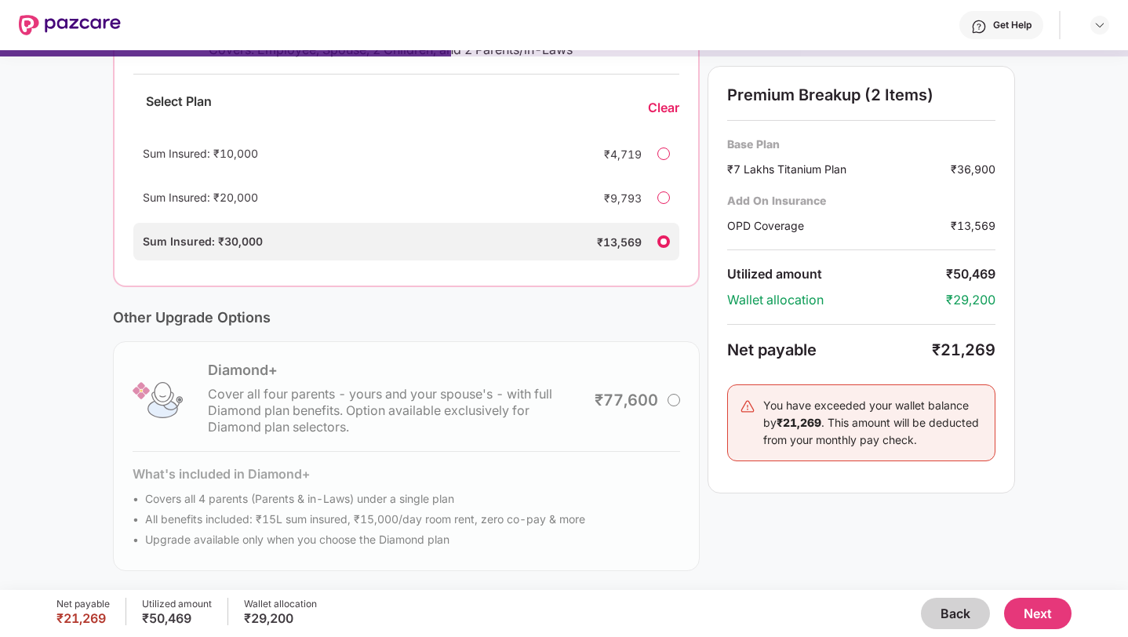
click at [1011, 608] on button "Next" at bounding box center [1037, 613] width 67 height 31
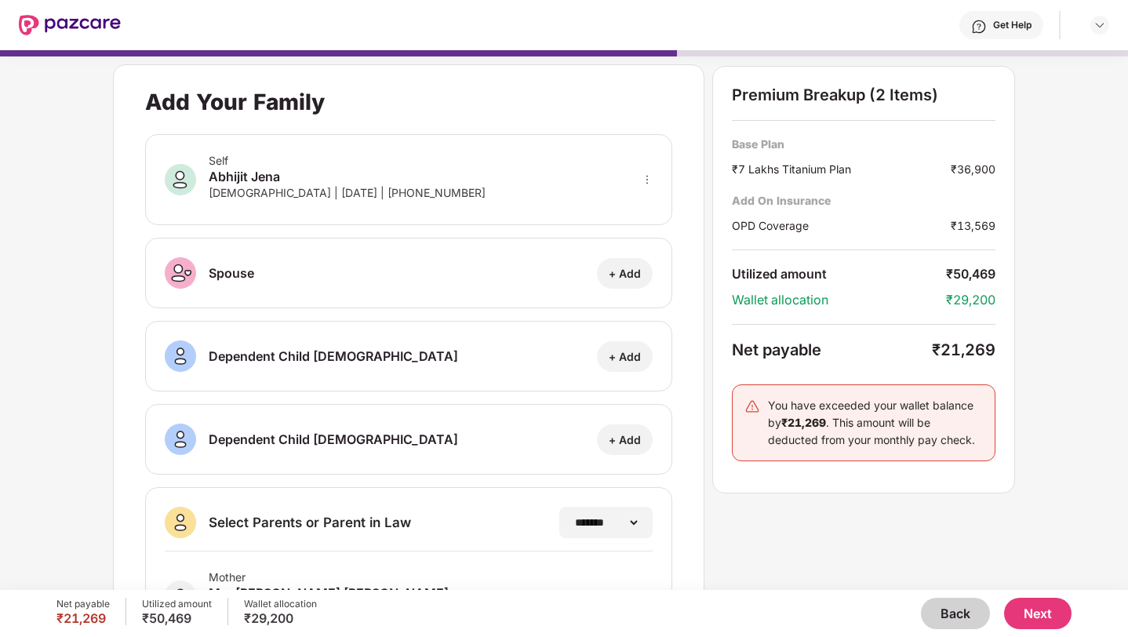
click at [620, 274] on div "+ Add" at bounding box center [625, 273] width 32 height 15
select select "******"
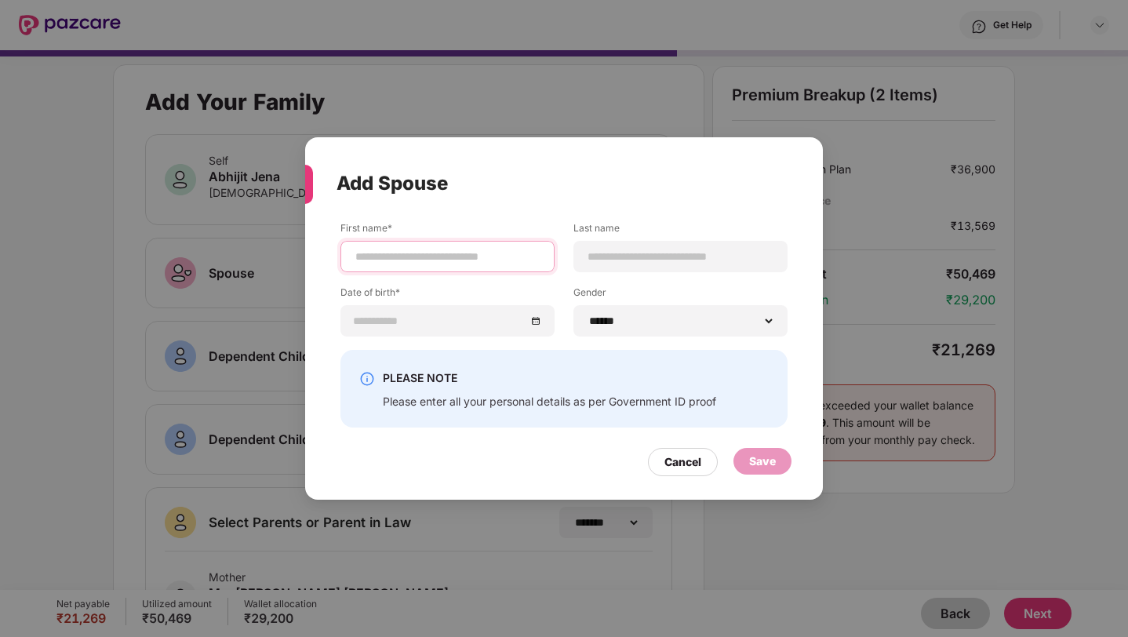
click at [374, 260] on input at bounding box center [447, 257] width 187 height 16
type input "*******"
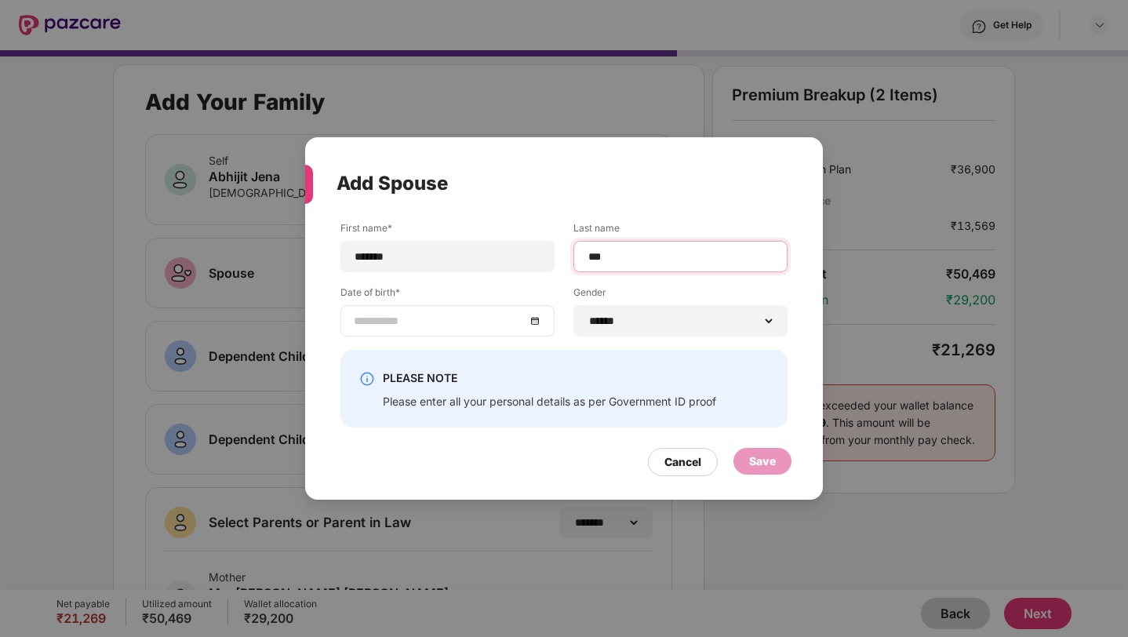
type input "***"
click at [460, 309] on div at bounding box center [447, 320] width 214 height 31
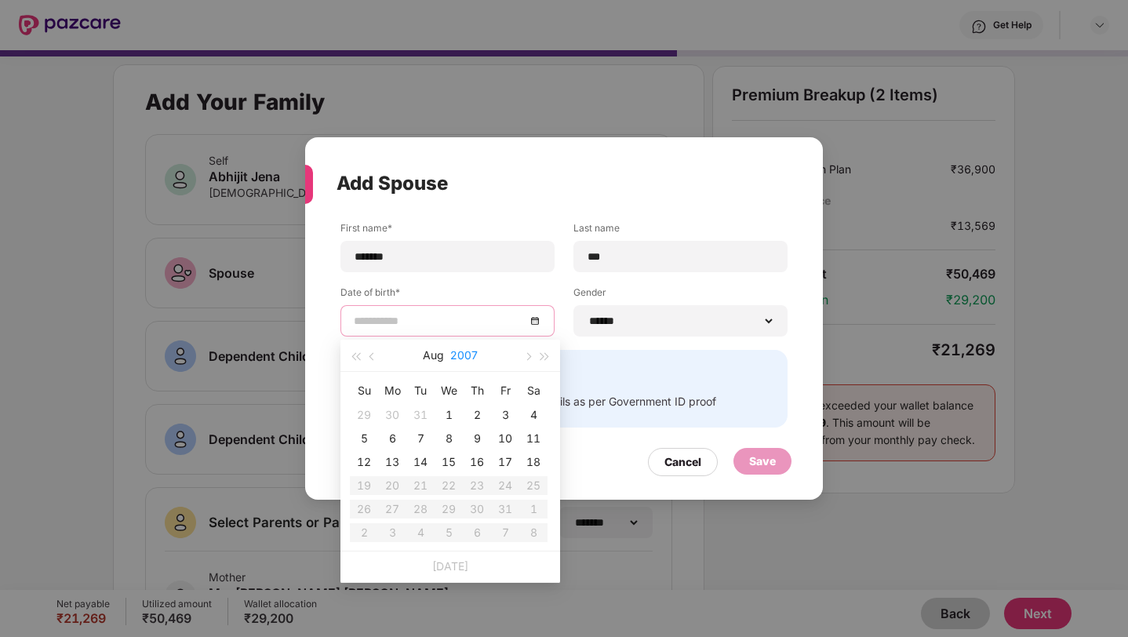
click at [463, 358] on button "2007" at bounding box center [463, 355] width 27 height 31
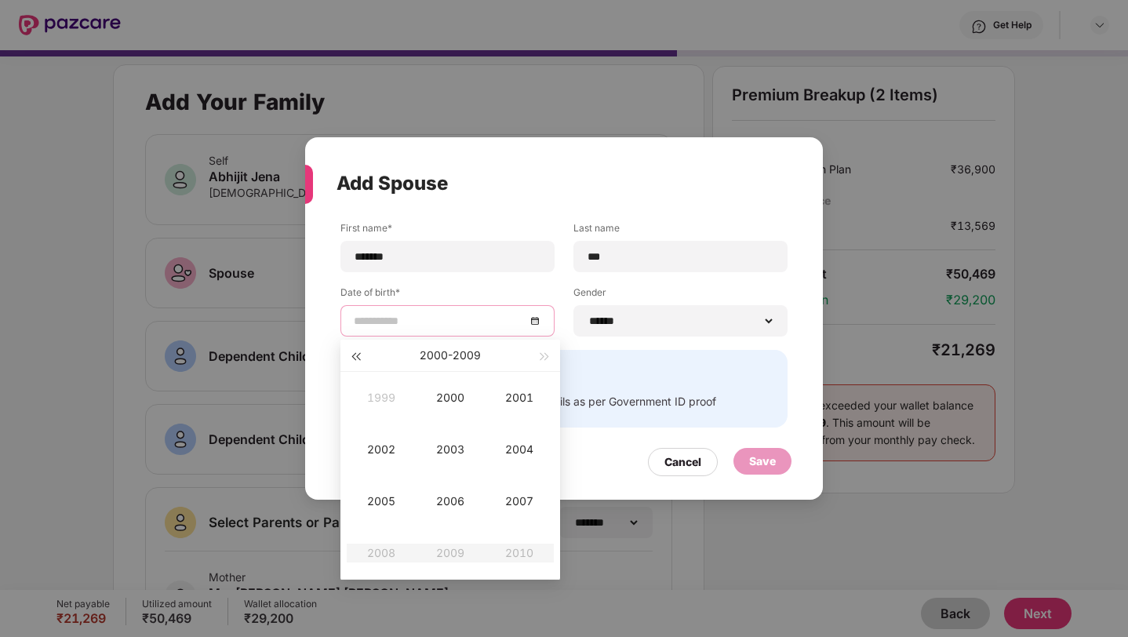
click at [354, 358] on span "button" at bounding box center [355, 357] width 8 height 8
type input "**********"
click at [518, 499] on div "1997" at bounding box center [519, 501] width 47 height 19
type input "**********"
click at [506, 453] on div "Jun" at bounding box center [519, 449] width 47 height 19
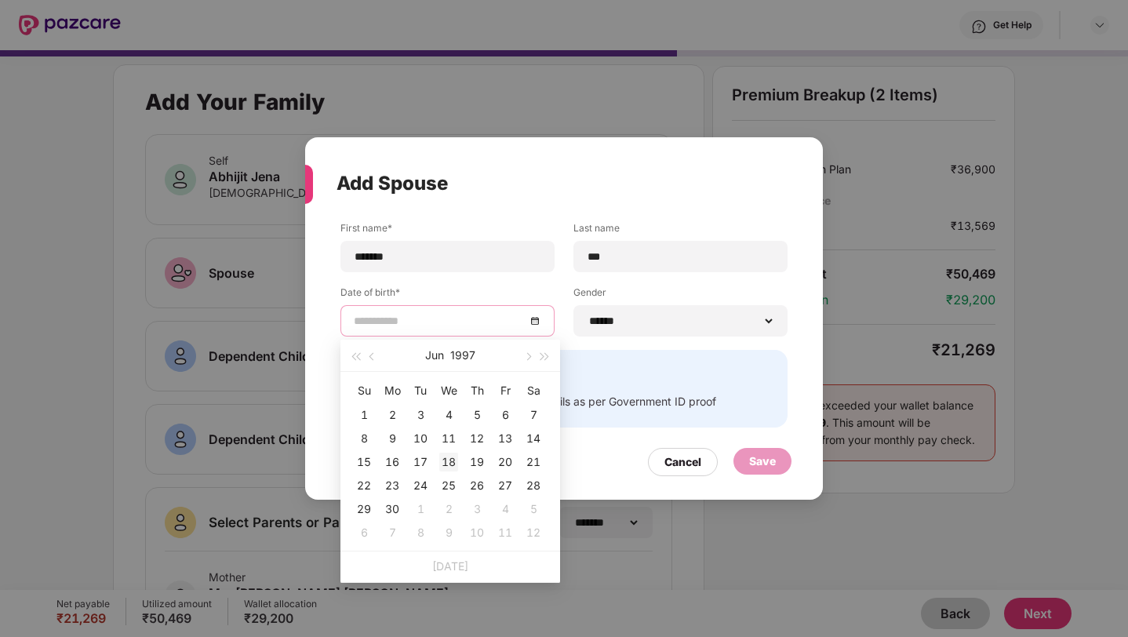
type input "**********"
click at [444, 463] on div "18" at bounding box center [448, 461] width 19 height 19
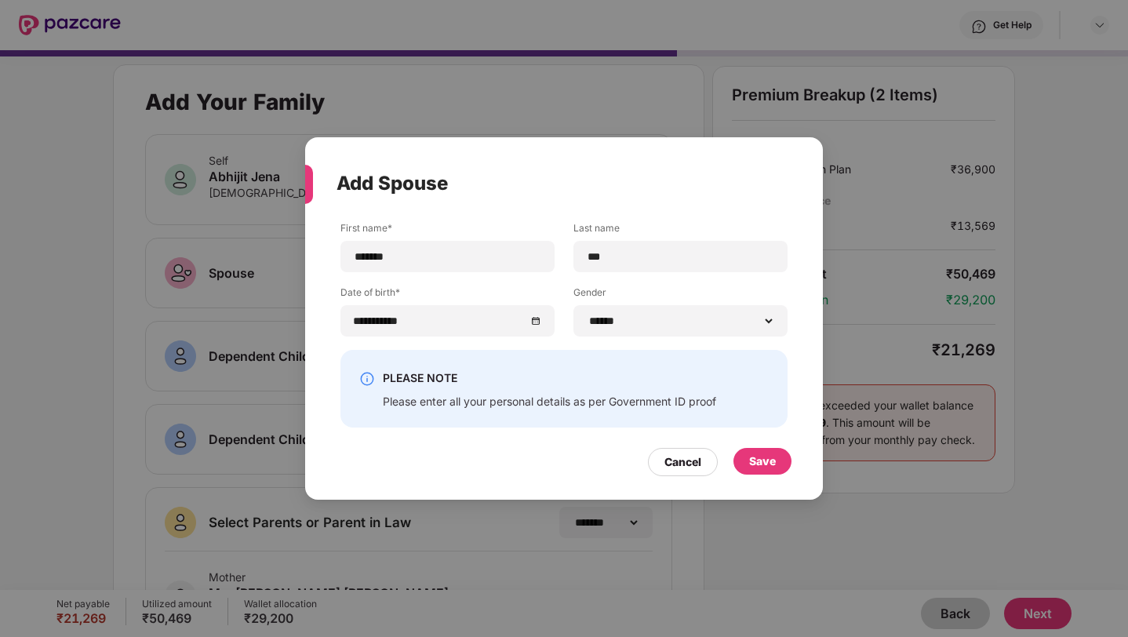
click at [669, 285] on label "Gender" at bounding box center [680, 295] width 214 height 20
click at [761, 470] on div "Save" at bounding box center [762, 461] width 58 height 27
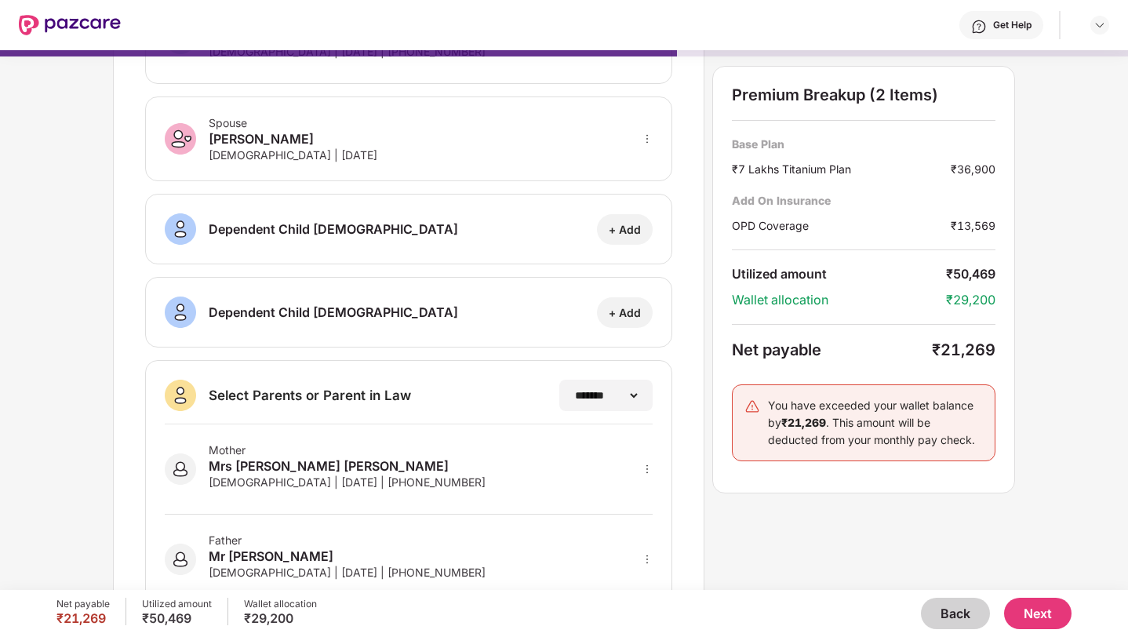
scroll to position [192, 0]
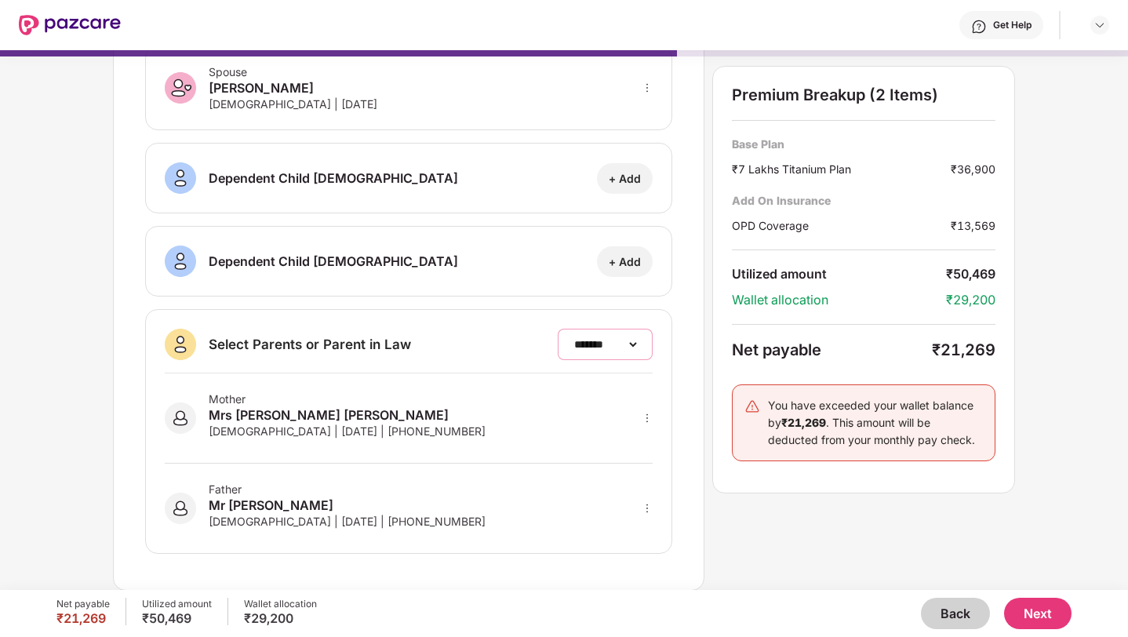
click at [608, 345] on select "**********" at bounding box center [605, 344] width 68 height 13
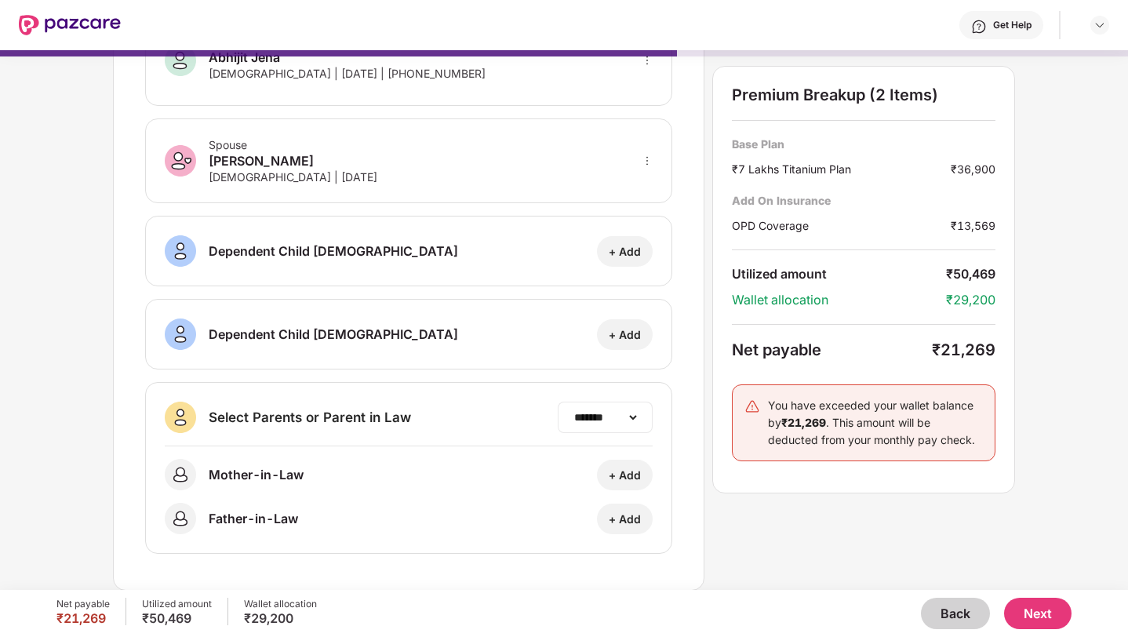
click at [583, 408] on div "**********" at bounding box center [605, 417] width 95 height 31
click at [584, 415] on select "**********" at bounding box center [605, 417] width 68 height 13
select select "*******"
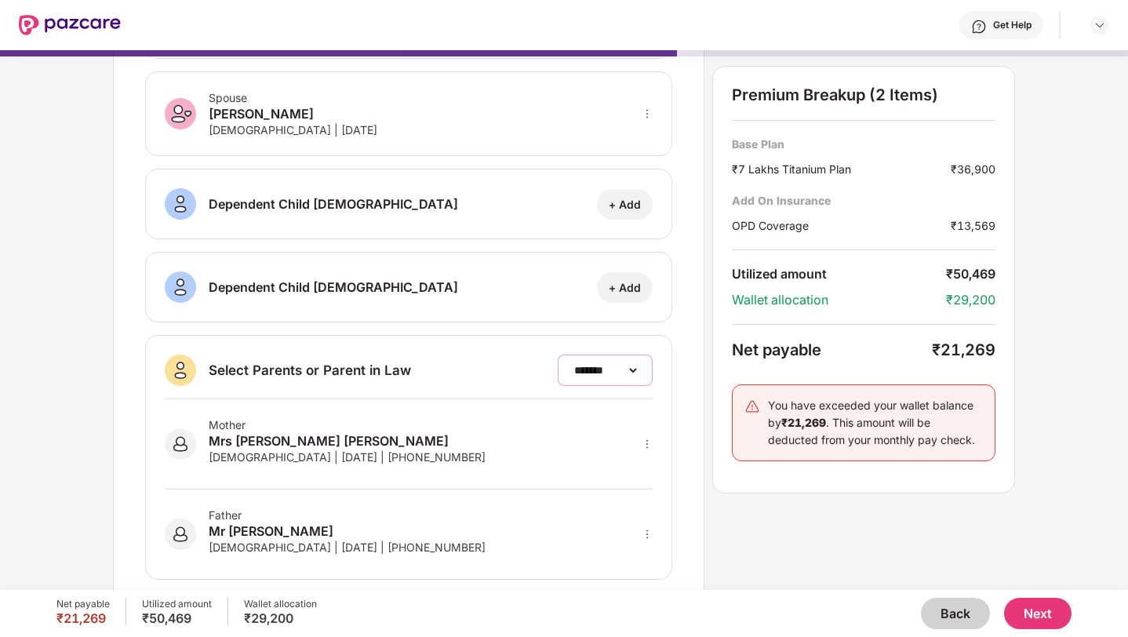
scroll to position [192, 0]
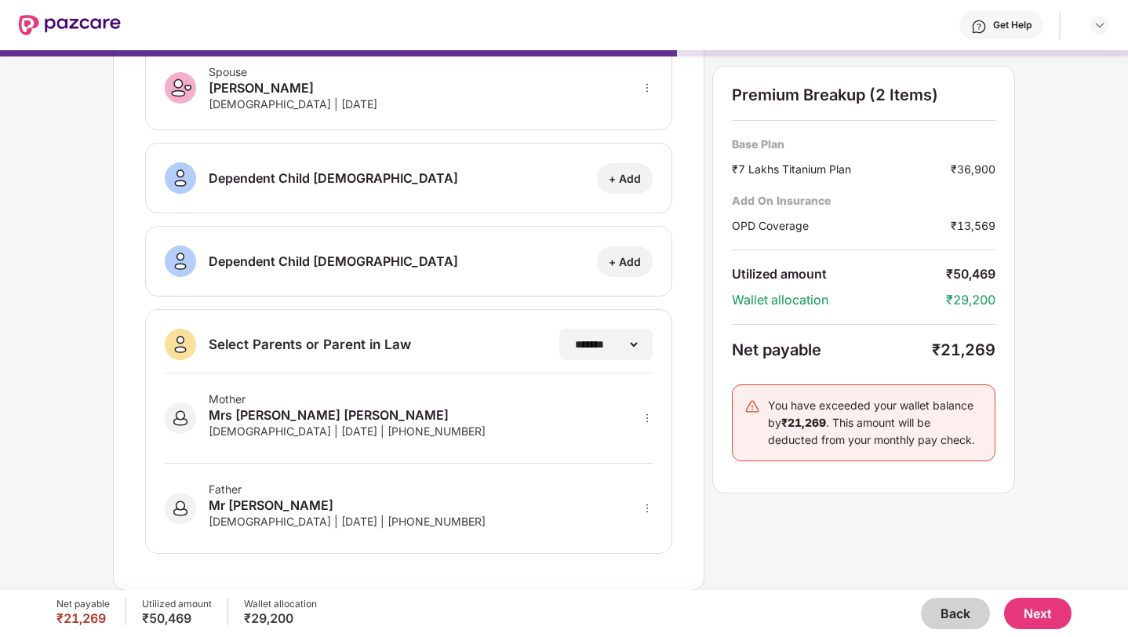
click at [703, 253] on div "**********" at bounding box center [408, 231] width 591 height 718
click at [959, 609] on button "Back" at bounding box center [955, 613] width 69 height 31
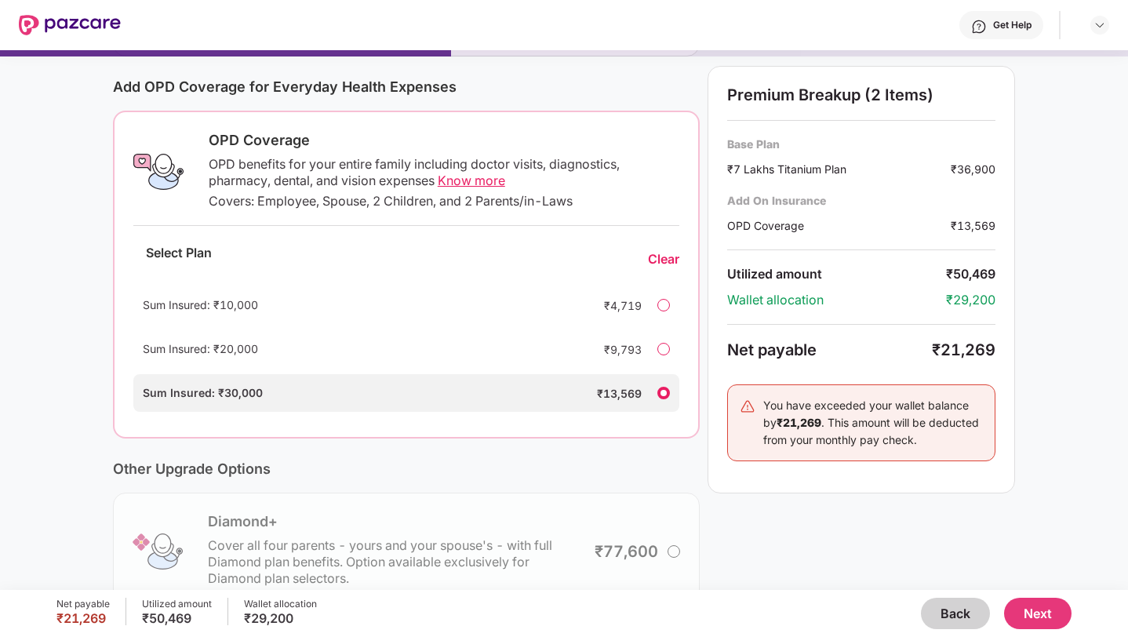
click at [948, 611] on button "Back" at bounding box center [955, 613] width 69 height 31
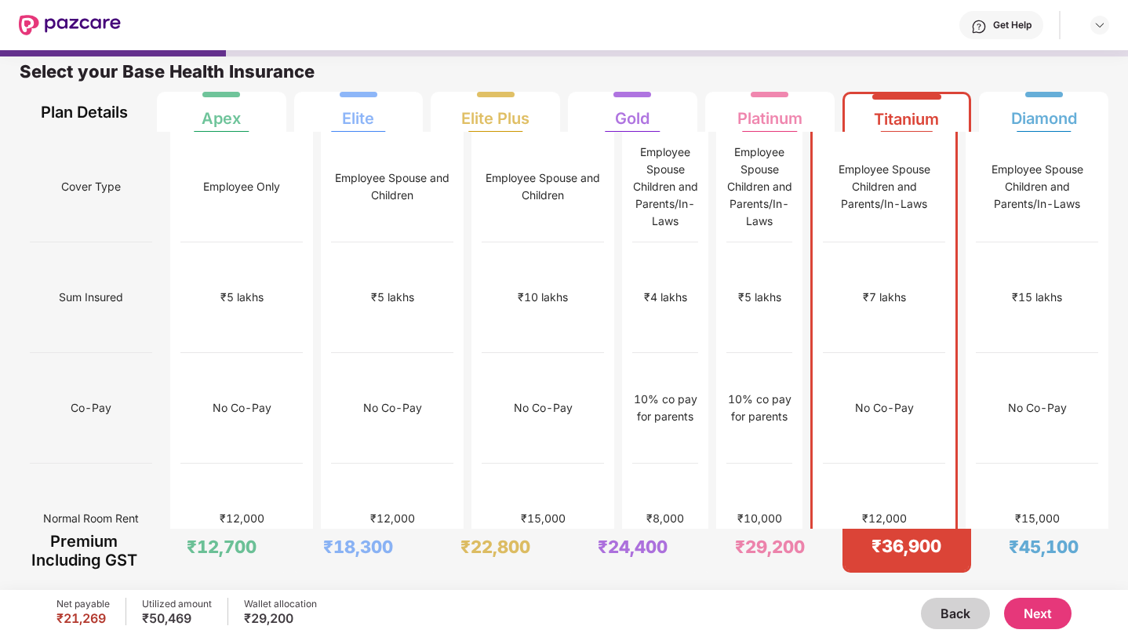
scroll to position [8, 0]
click at [756, 289] on div "₹5 lakhs" at bounding box center [760, 297] width 43 height 17
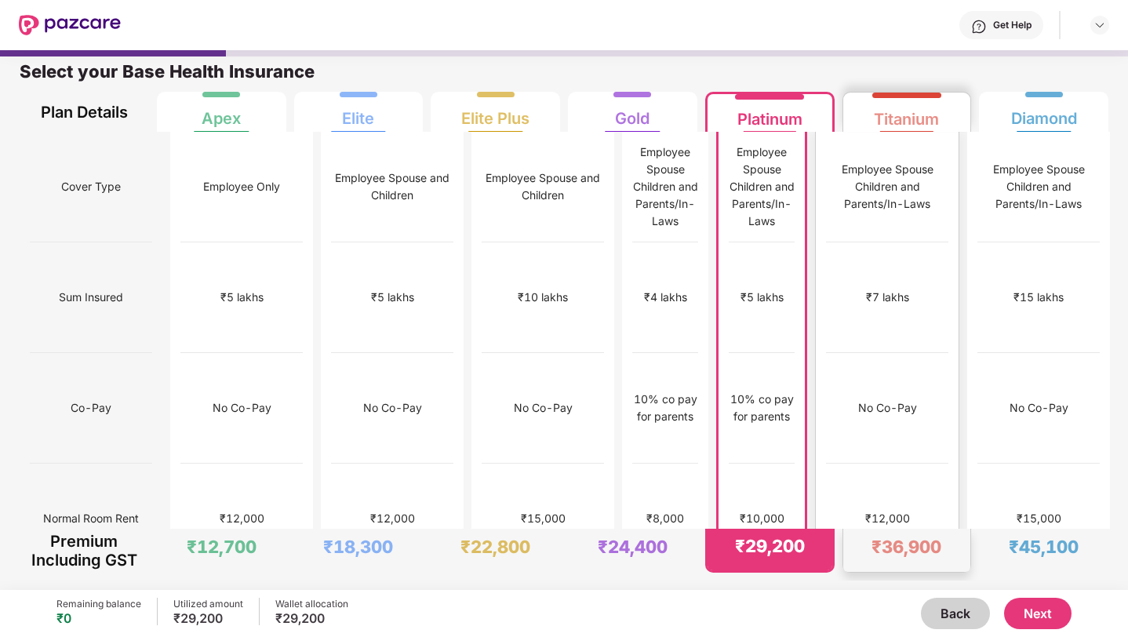
click at [910, 260] on div "₹7 lakhs" at bounding box center [887, 297] width 122 height 111
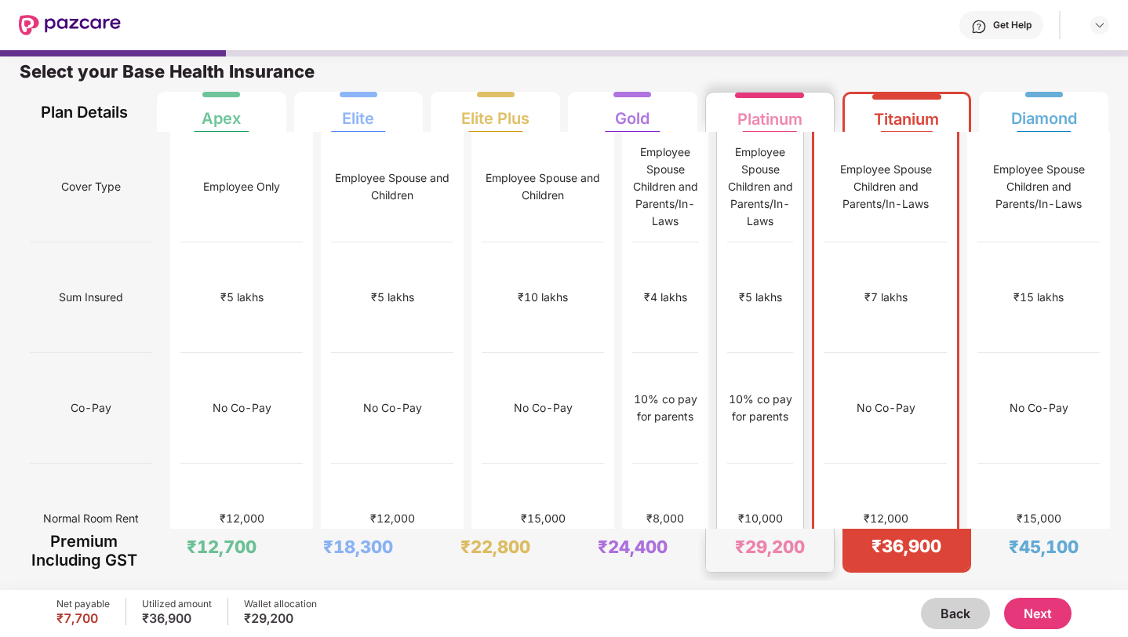
scroll to position [0, 0]
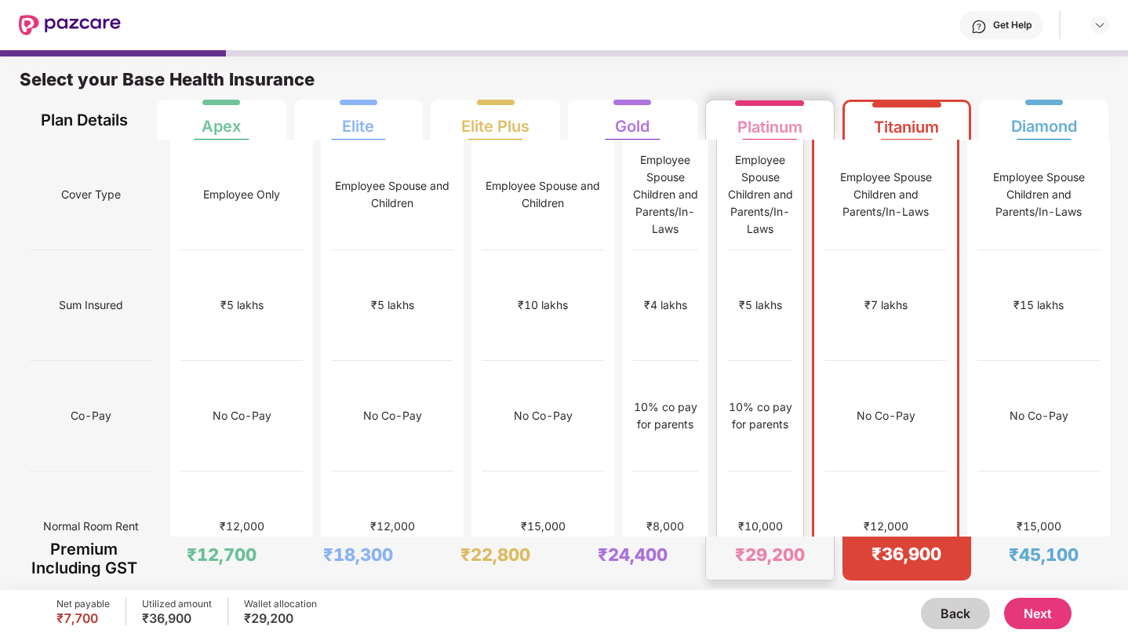
click at [793, 282] on div "₹5 lakhs" at bounding box center [760, 305] width 66 height 111
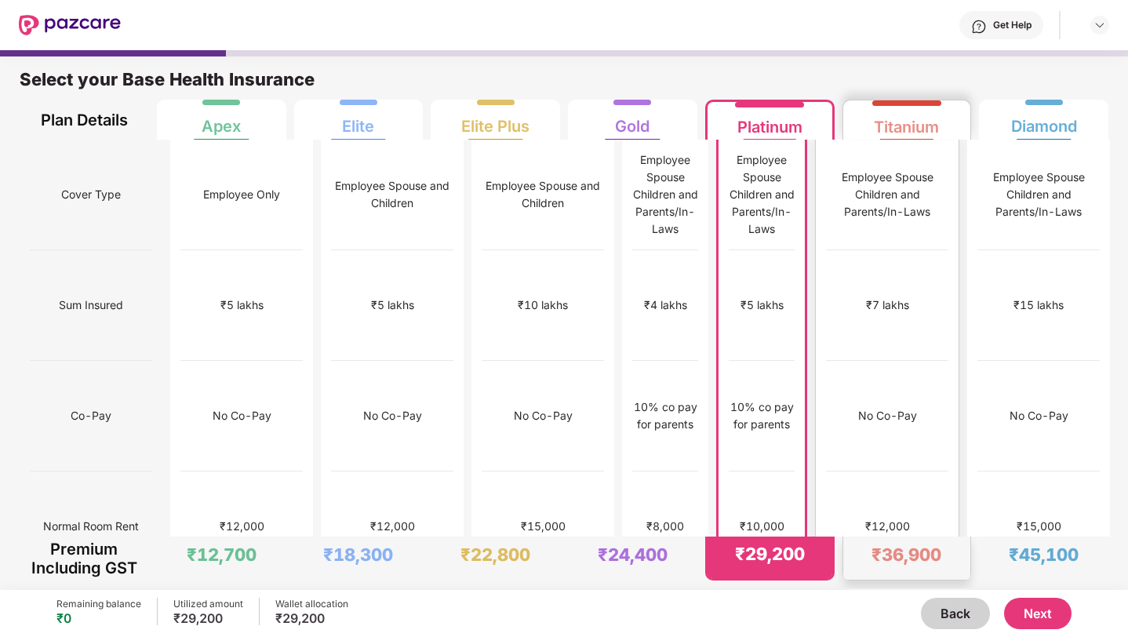
click at [871, 282] on div "₹7 lakhs" at bounding box center [887, 305] width 122 height 111
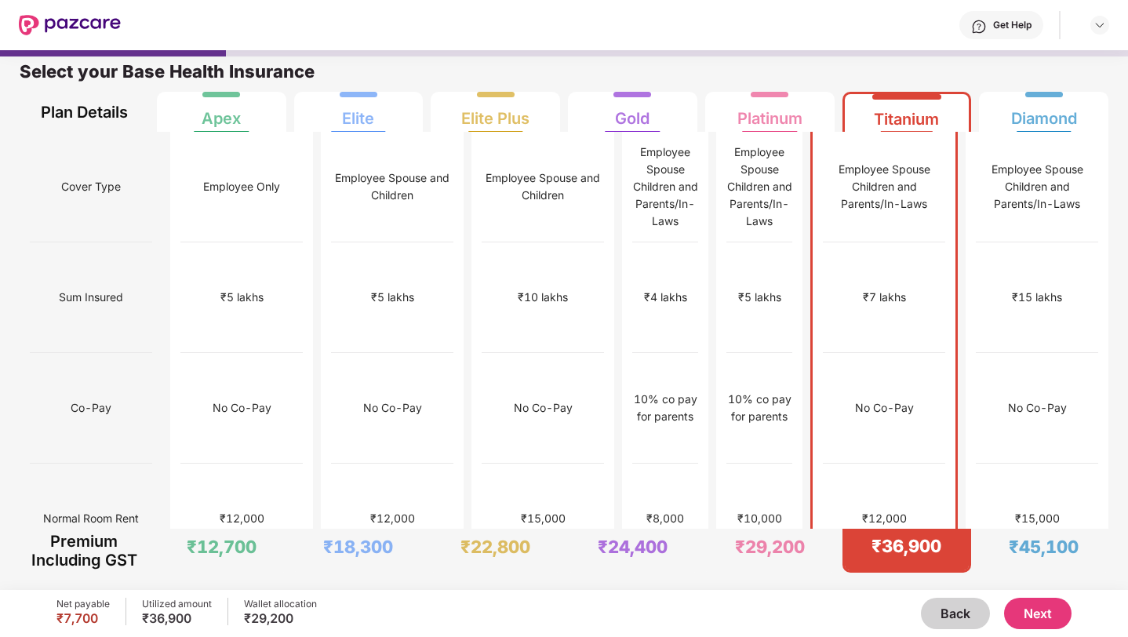
click at [1019, 615] on button "Next" at bounding box center [1037, 613] width 67 height 31
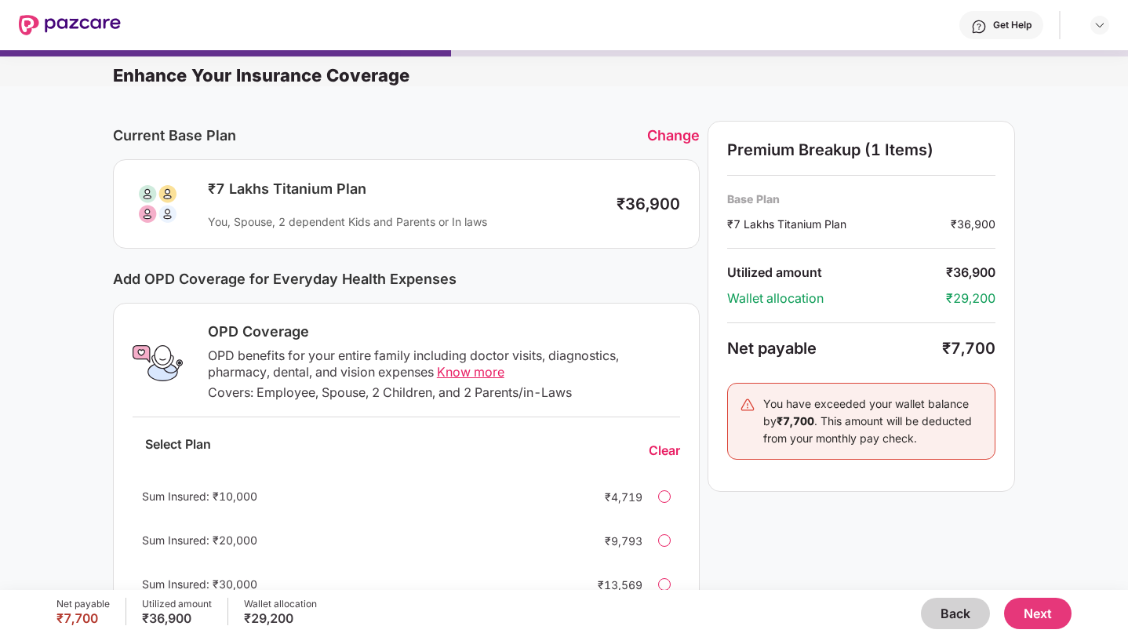
click at [659, 136] on div "Change" at bounding box center [673, 135] width 53 height 16
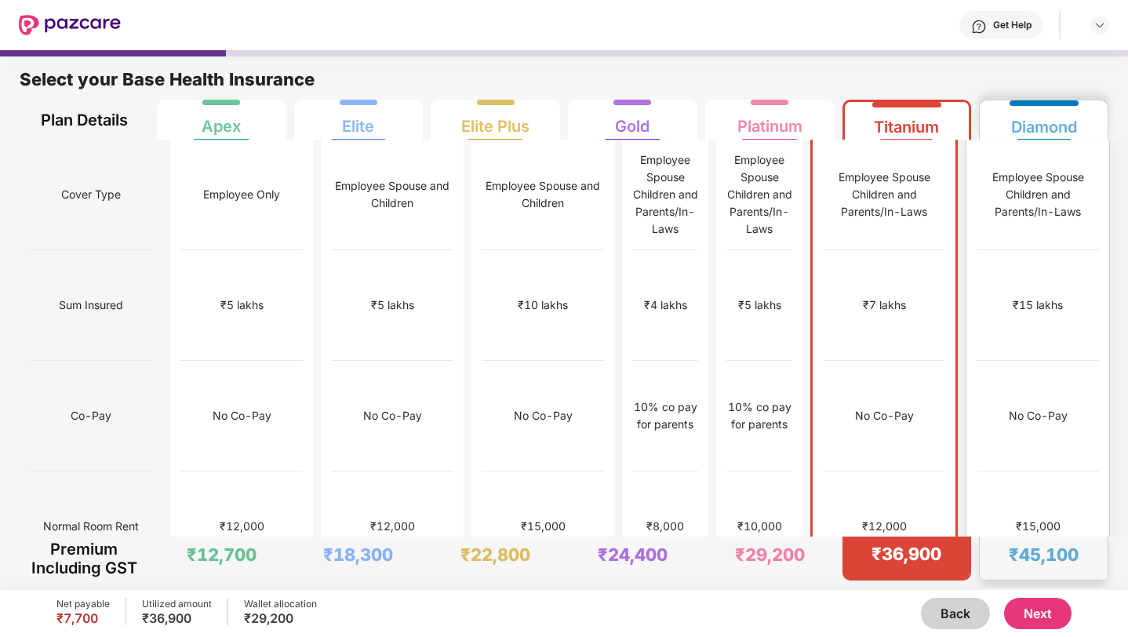
click at [1016, 116] on div "Diamond" at bounding box center [1044, 120] width 66 height 31
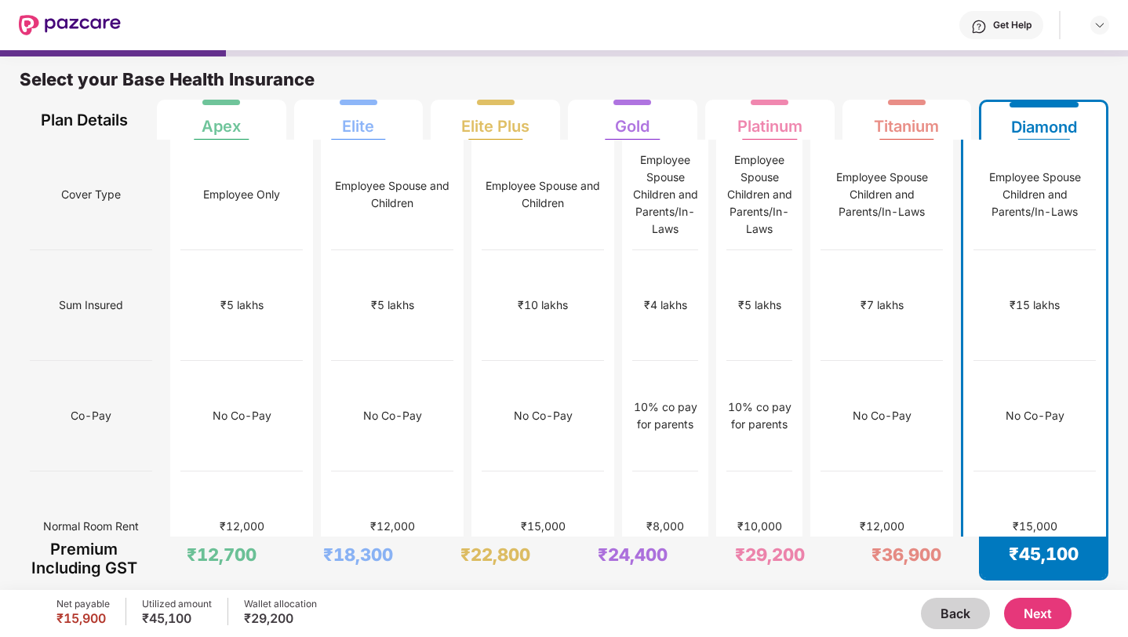
click at [1028, 621] on button "Next" at bounding box center [1037, 613] width 67 height 31
